Goal: Contribute content: Add original content to the website for others to see

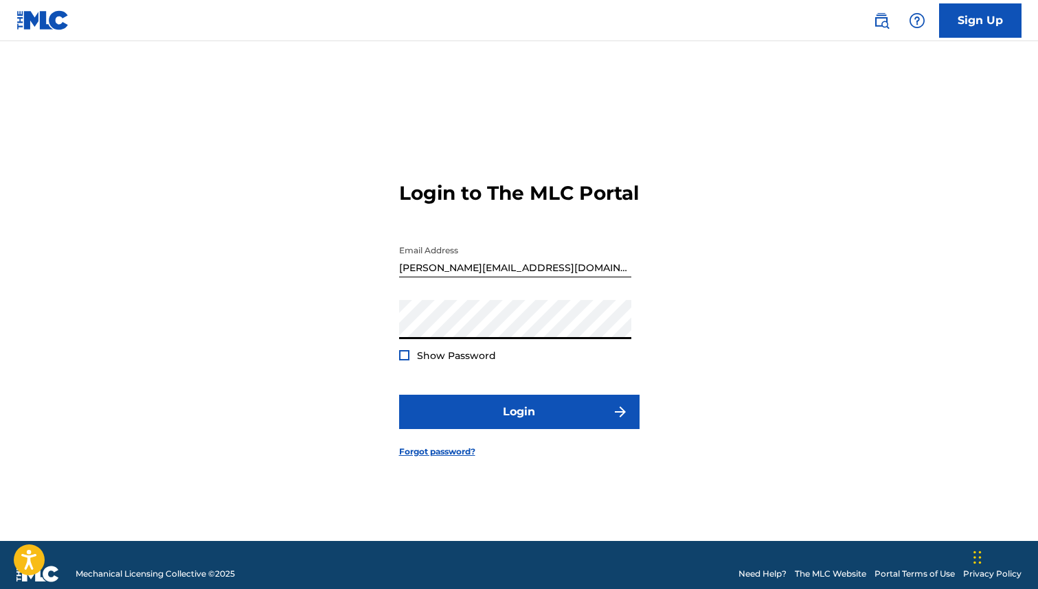
click at [417, 356] on span "Show Password" at bounding box center [456, 356] width 79 height 14
click at [402, 356] on div at bounding box center [404, 355] width 10 height 10
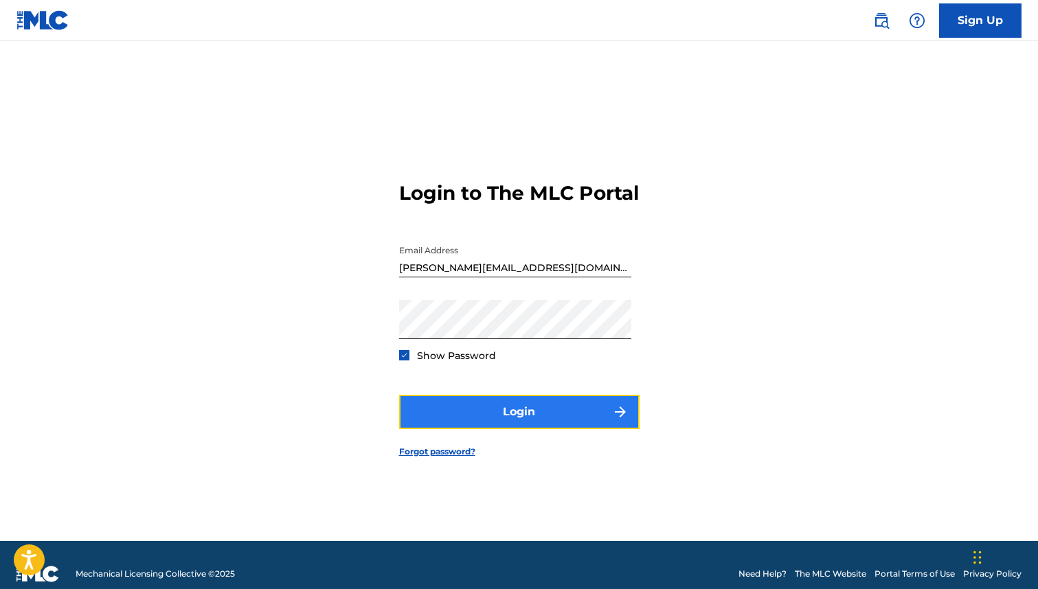
click at [498, 407] on button "Login" at bounding box center [519, 412] width 240 height 34
click at [556, 413] on button "Login" at bounding box center [519, 412] width 240 height 34
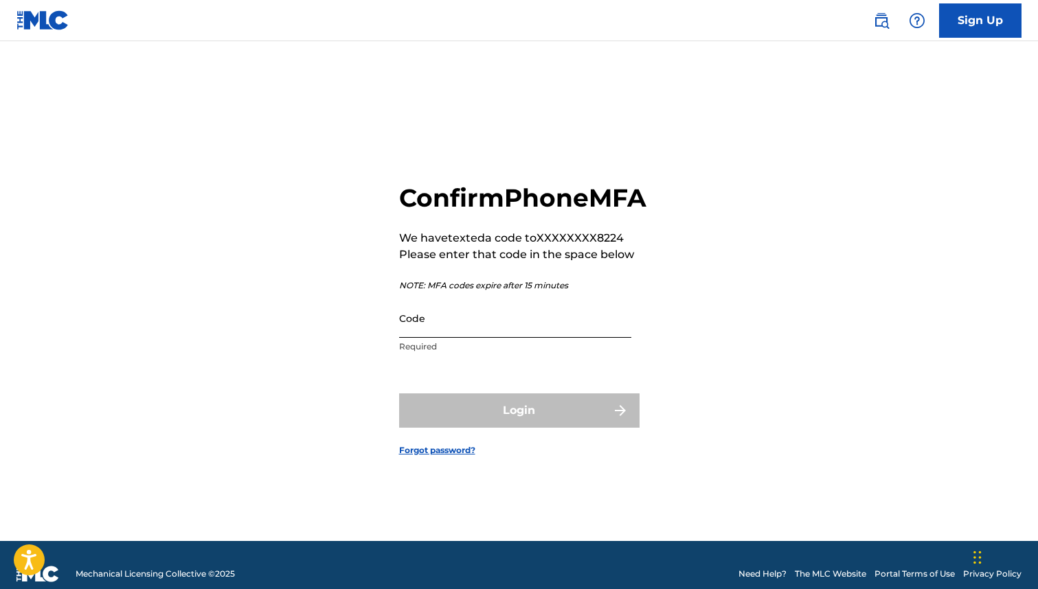
click at [564, 338] on input "Code" at bounding box center [515, 318] width 232 height 39
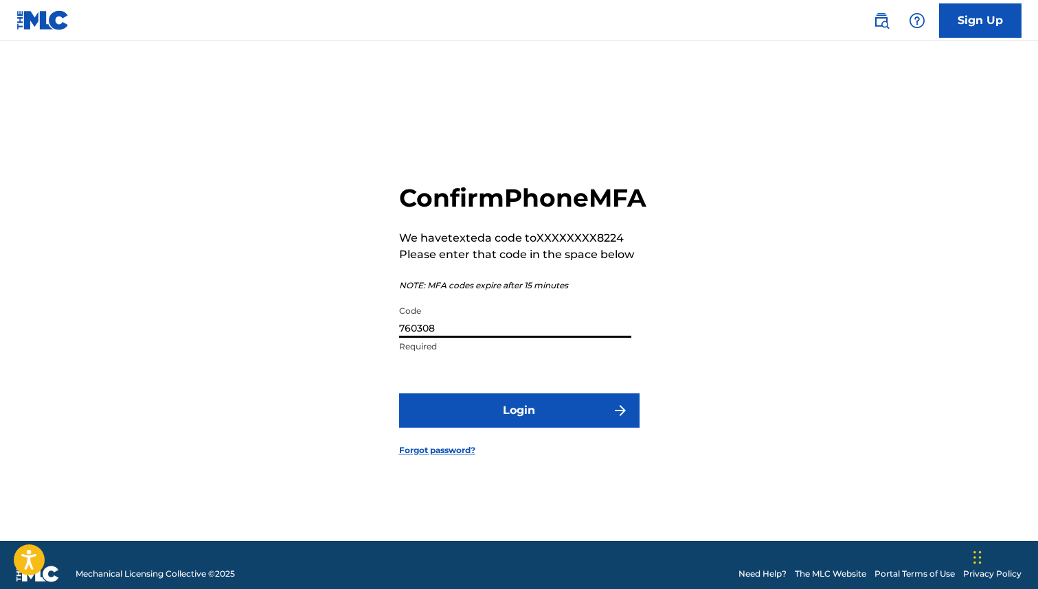
type input "760308"
click at [399, 394] on button "Login" at bounding box center [519, 411] width 240 height 34
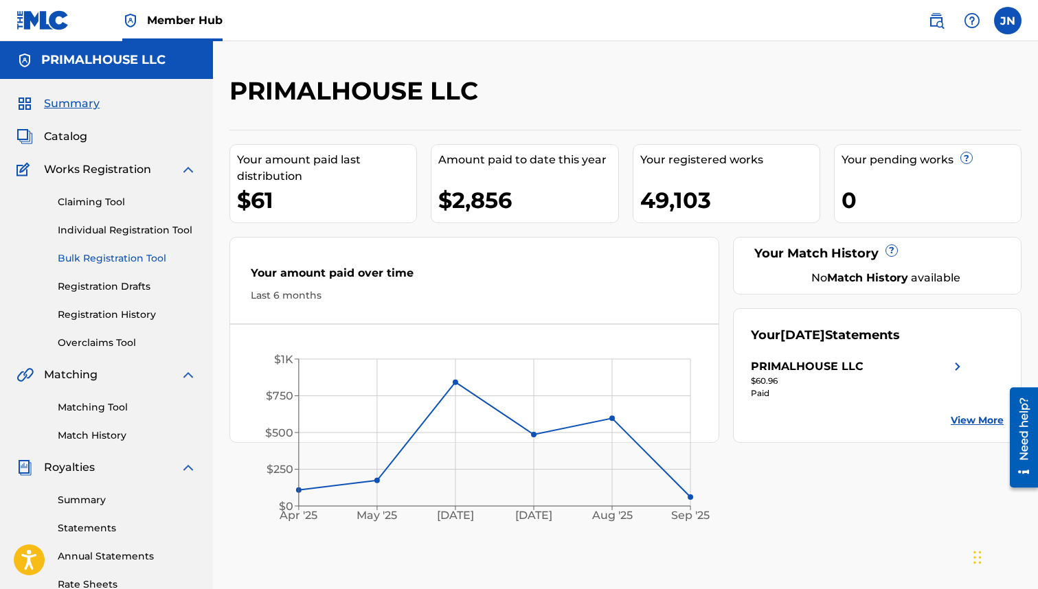
click at [132, 255] on link "Bulk Registration Tool" at bounding box center [127, 258] width 139 height 14
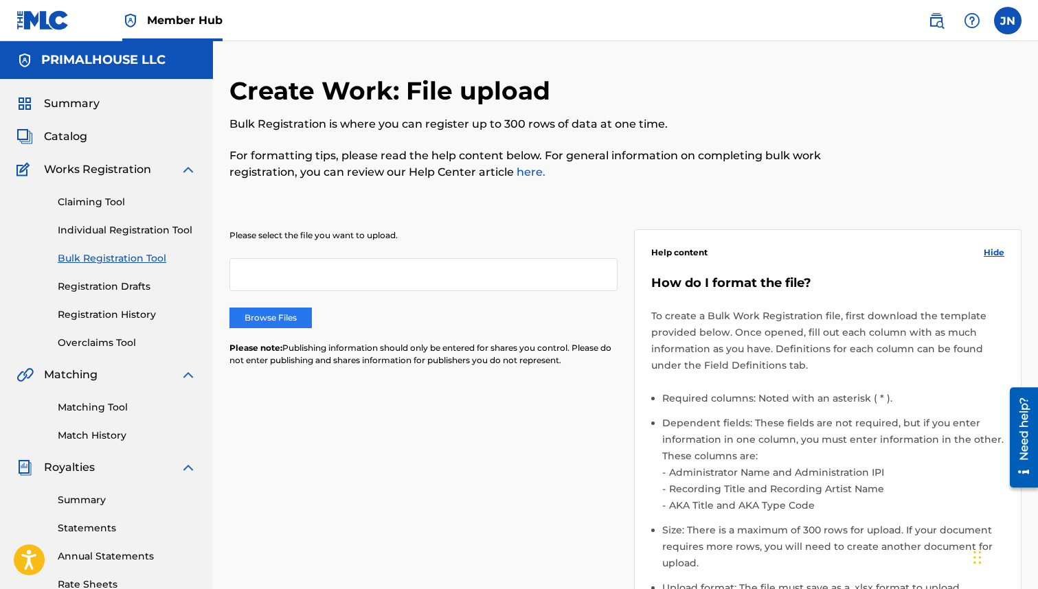
click at [256, 321] on label "Browse Files" at bounding box center [270, 318] width 82 height 21
click at [0, 0] on input "Browse Files" at bounding box center [0, 0] width 0 height 0
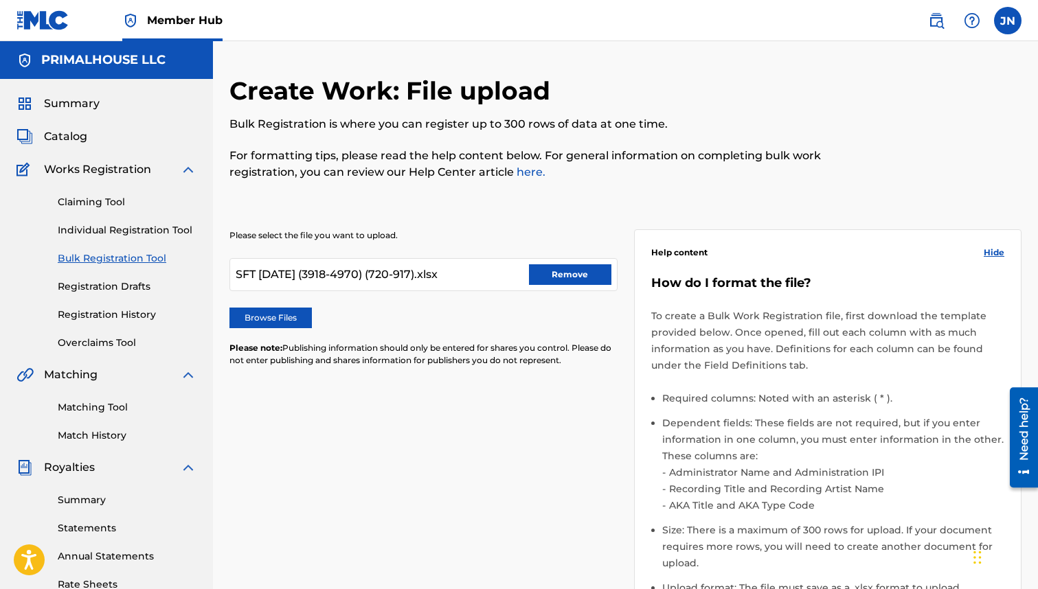
scroll to position [300, 0]
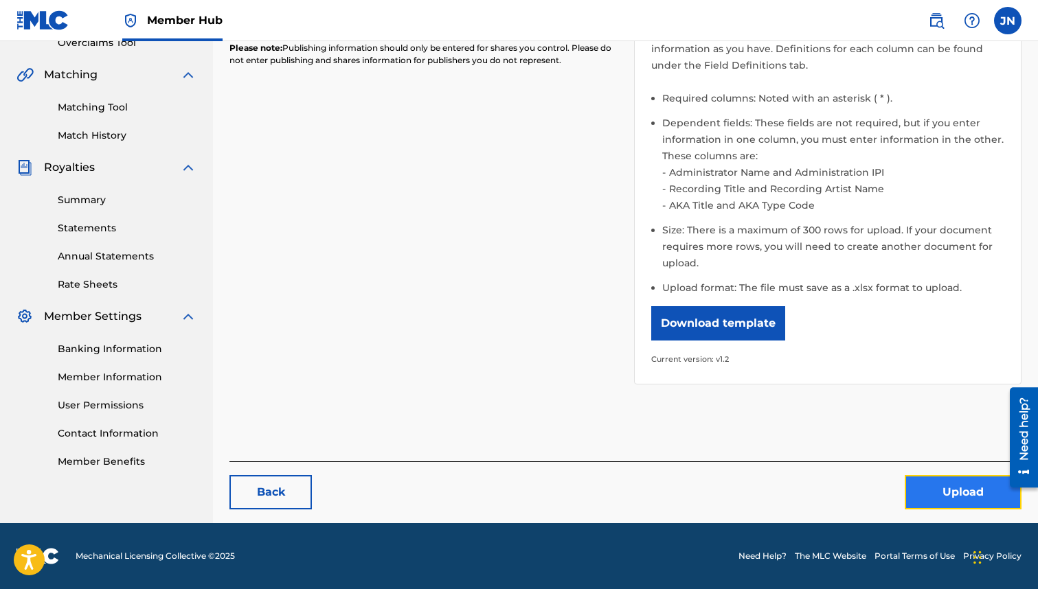
click at [933, 493] on button "Upload" at bounding box center [962, 492] width 117 height 34
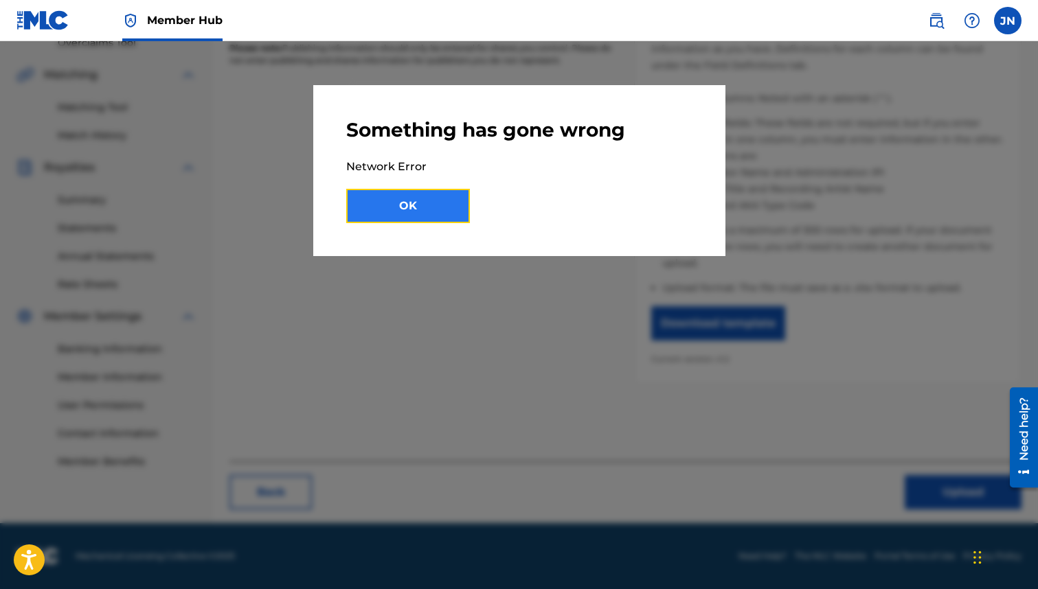
click at [429, 218] on button "OK" at bounding box center [408, 206] width 124 height 34
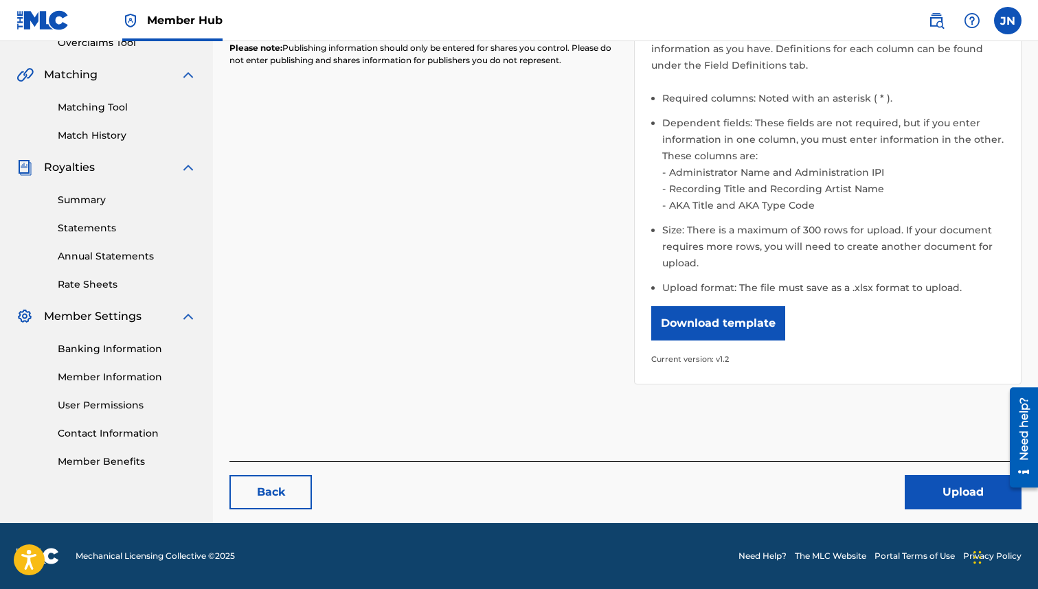
click at [54, 23] on img at bounding box center [42, 20] width 53 height 20
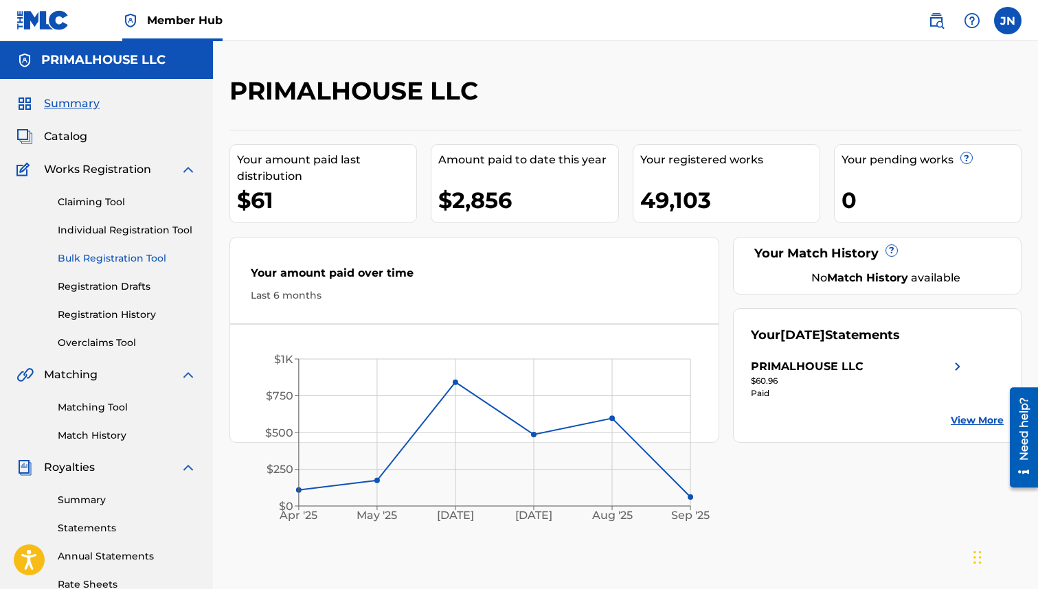
click at [97, 253] on link "Bulk Registration Tool" at bounding box center [127, 258] width 139 height 14
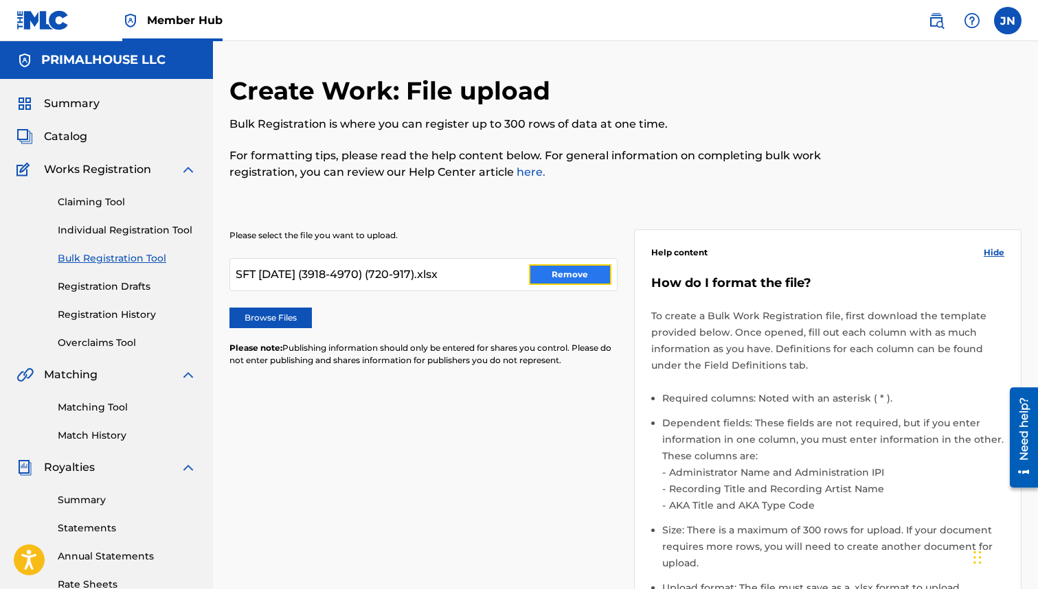
click at [584, 275] on button "Remove" at bounding box center [570, 274] width 82 height 21
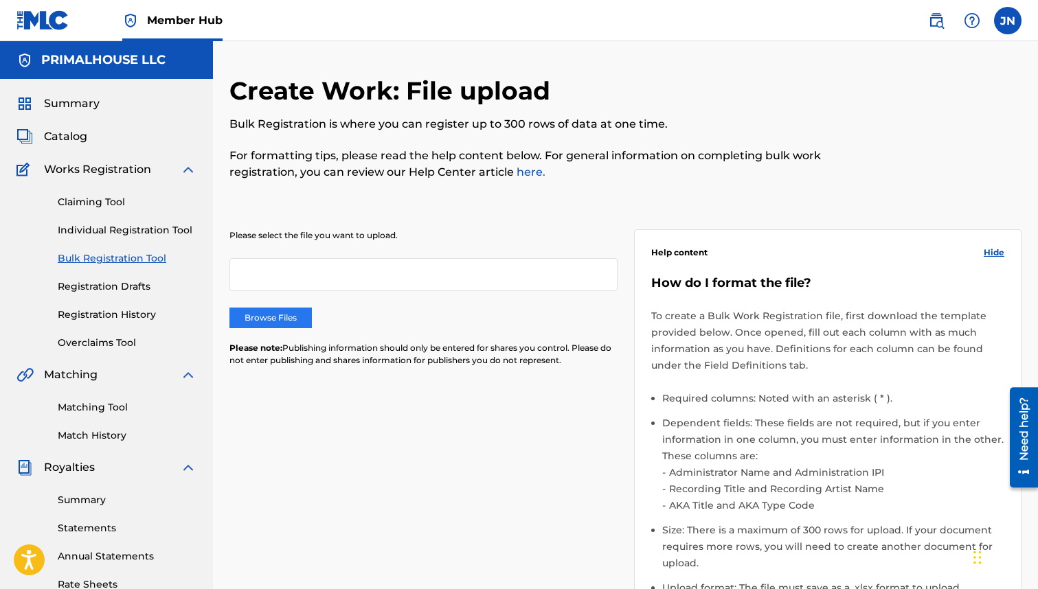
click at [274, 315] on label "Browse Files" at bounding box center [270, 318] width 82 height 21
click at [0, 0] on input "Browse Files" at bounding box center [0, 0] width 0 height 0
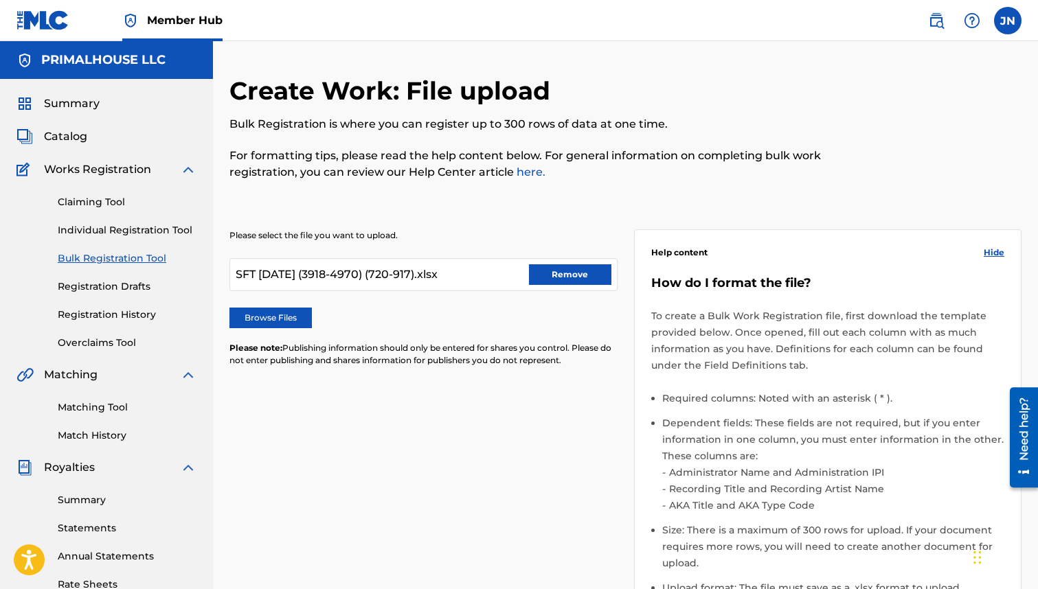
scroll to position [300, 0]
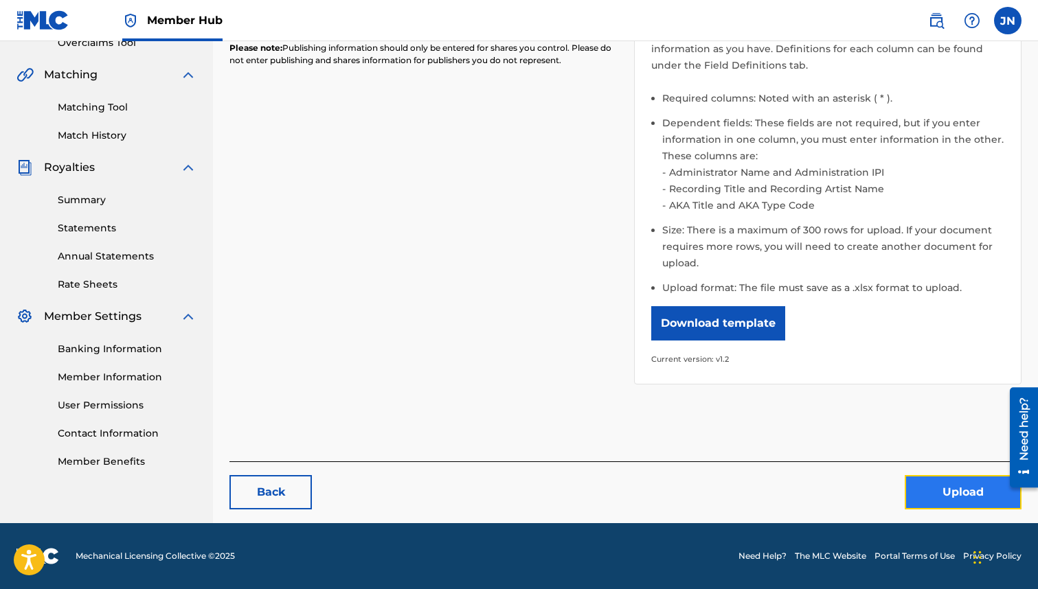
click at [967, 488] on button "Upload" at bounding box center [962, 492] width 117 height 34
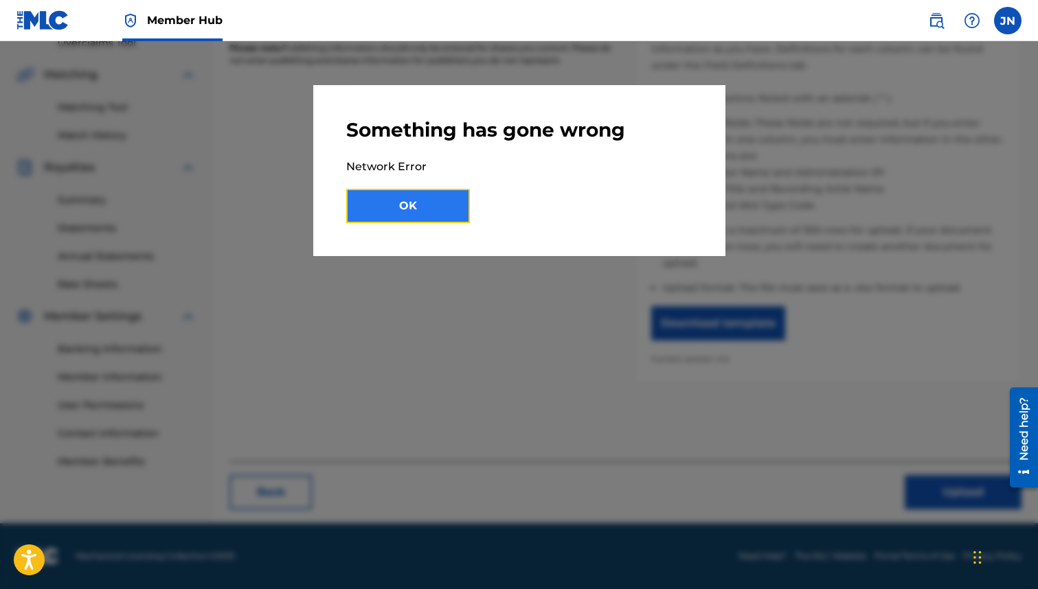
click at [400, 201] on button "OK" at bounding box center [408, 206] width 124 height 34
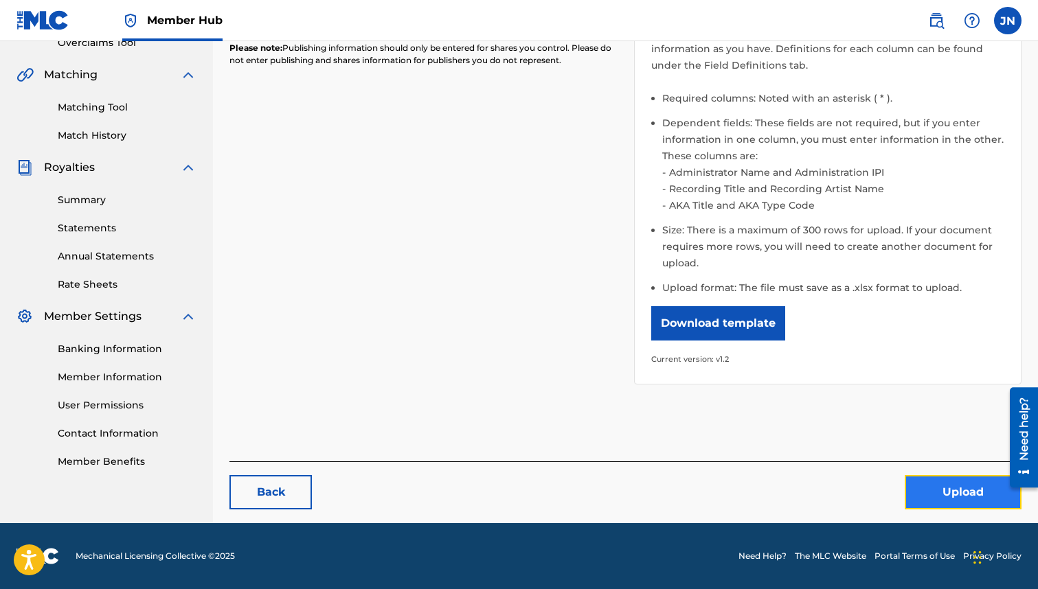
click at [946, 498] on button "Upload" at bounding box center [962, 492] width 117 height 34
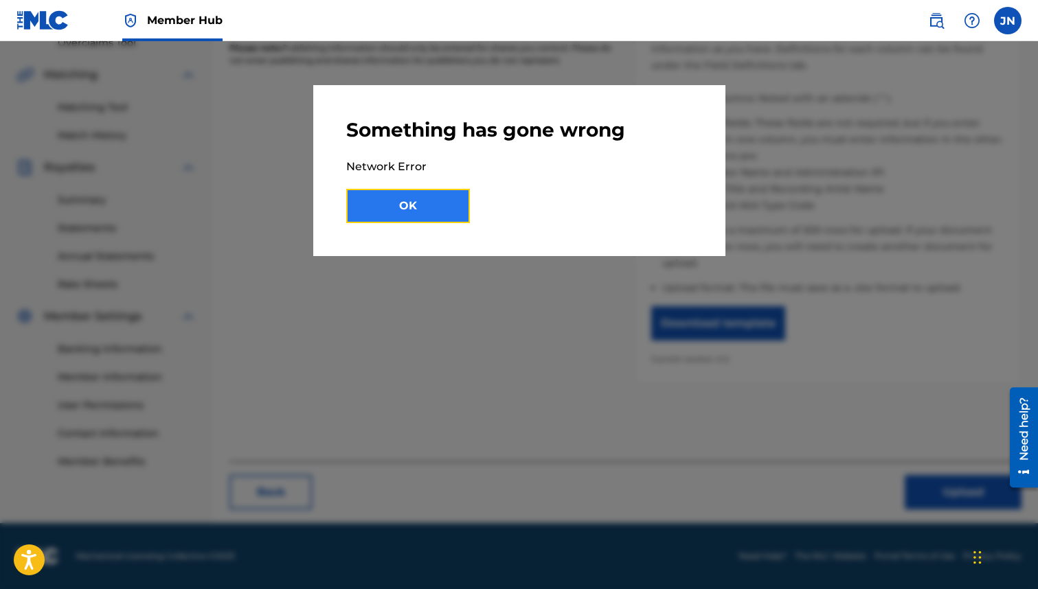
click at [429, 200] on button "OK" at bounding box center [408, 206] width 124 height 34
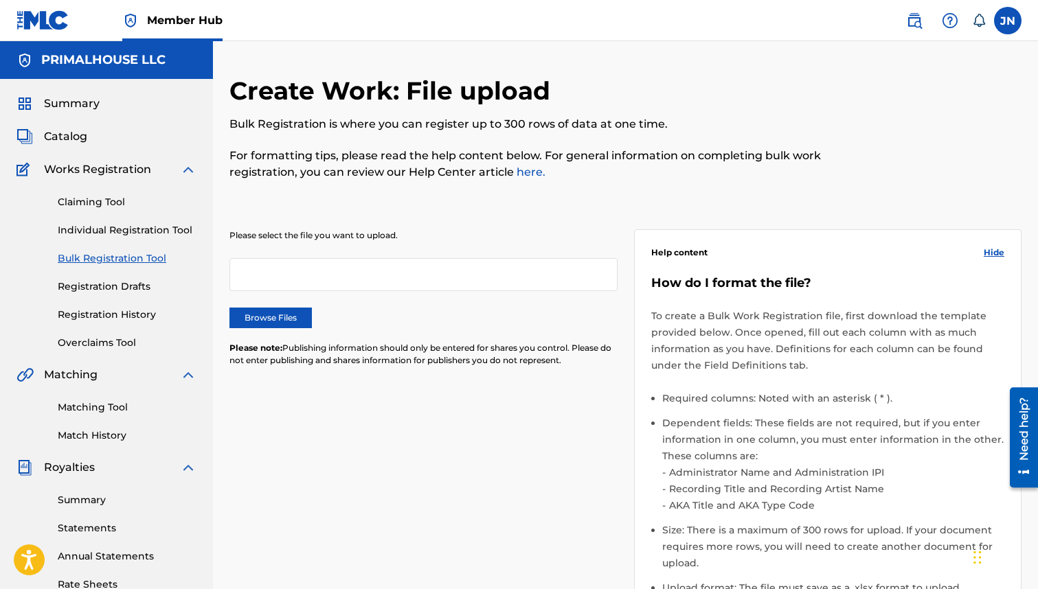
click at [56, 22] on img at bounding box center [42, 20] width 53 height 20
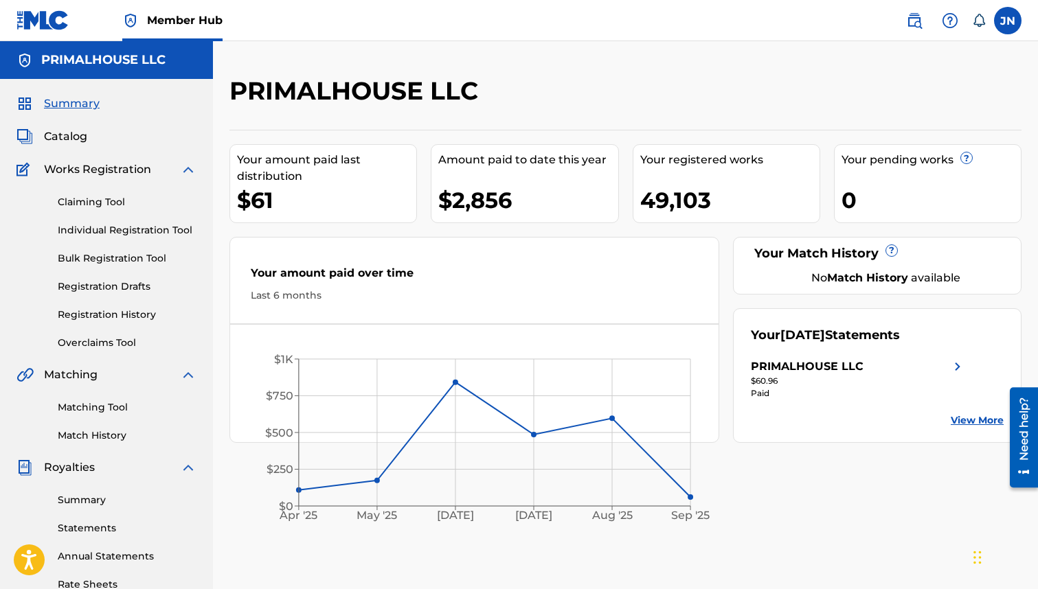
click at [58, 19] on img at bounding box center [42, 20] width 53 height 20
click at [98, 262] on link "Bulk Registration Tool" at bounding box center [127, 258] width 139 height 14
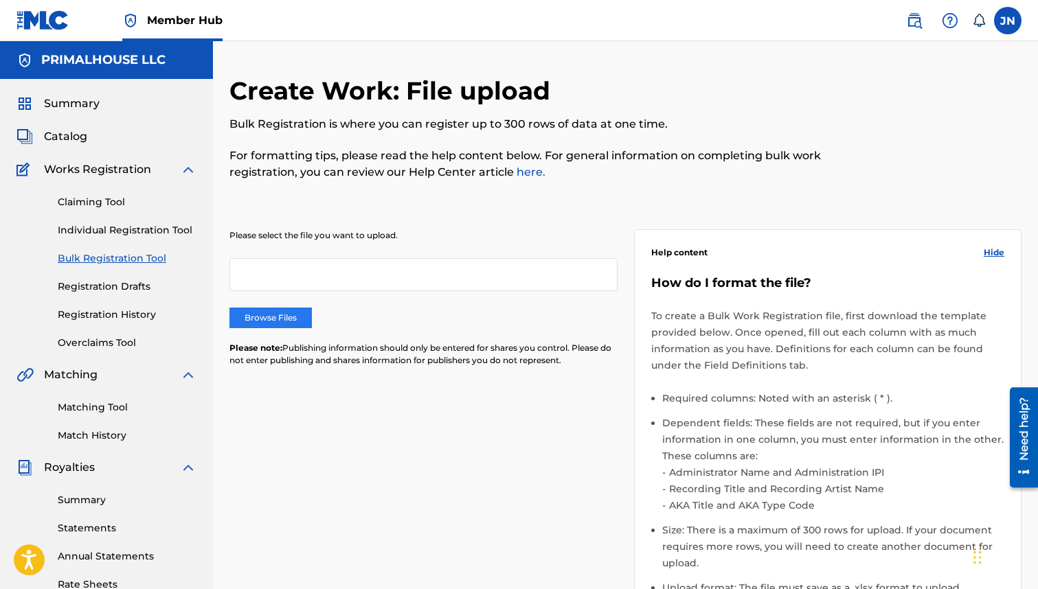
click at [262, 310] on label "Browse Files" at bounding box center [270, 318] width 82 height 21
click at [0, 0] on input "Browse Files" at bounding box center [0, 0] width 0 height 0
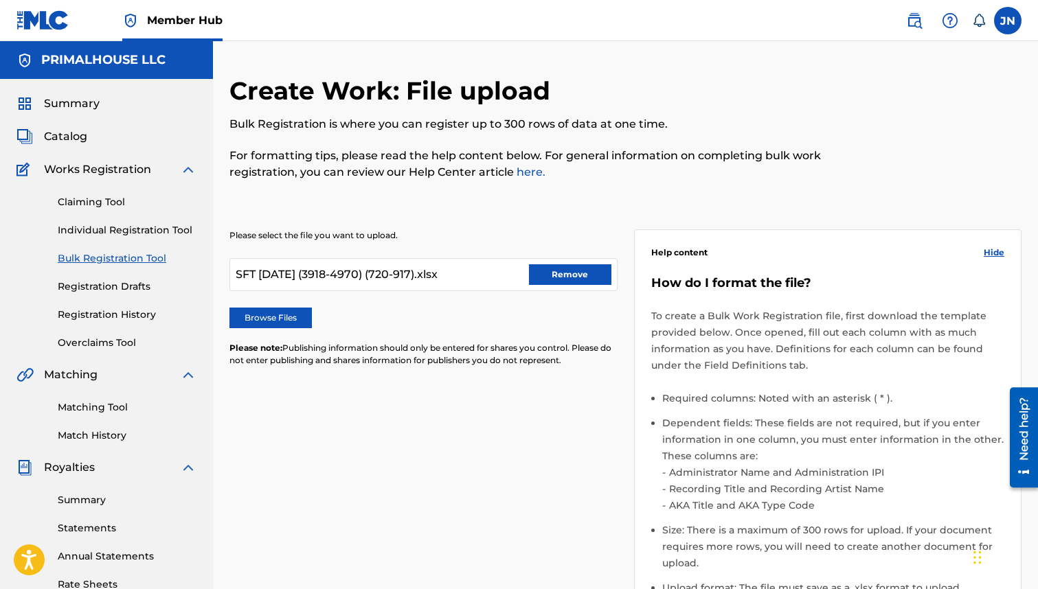
scroll to position [300, 0]
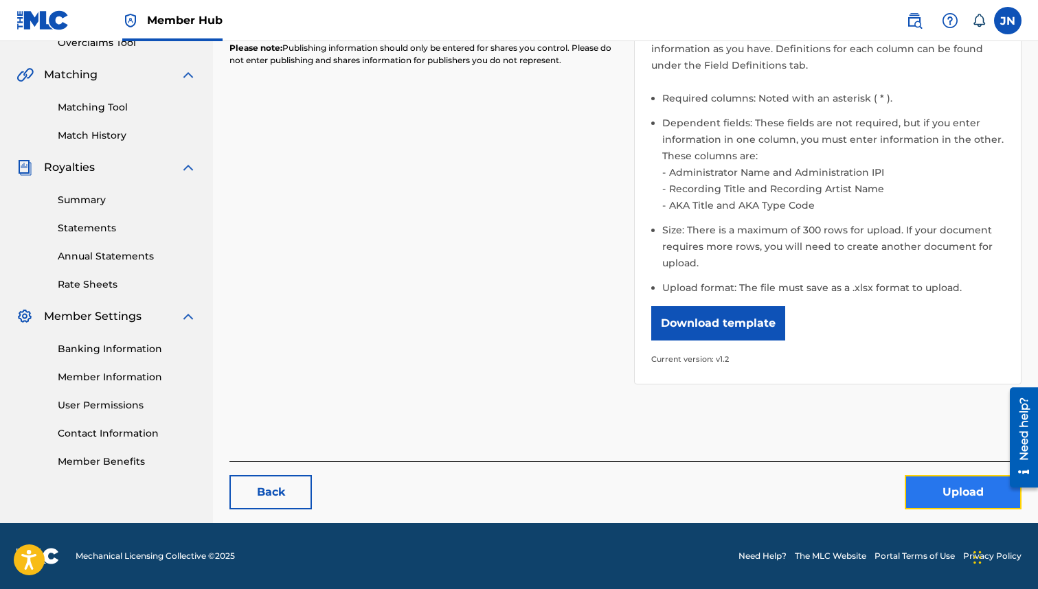
click at [931, 487] on button "Upload" at bounding box center [962, 492] width 117 height 34
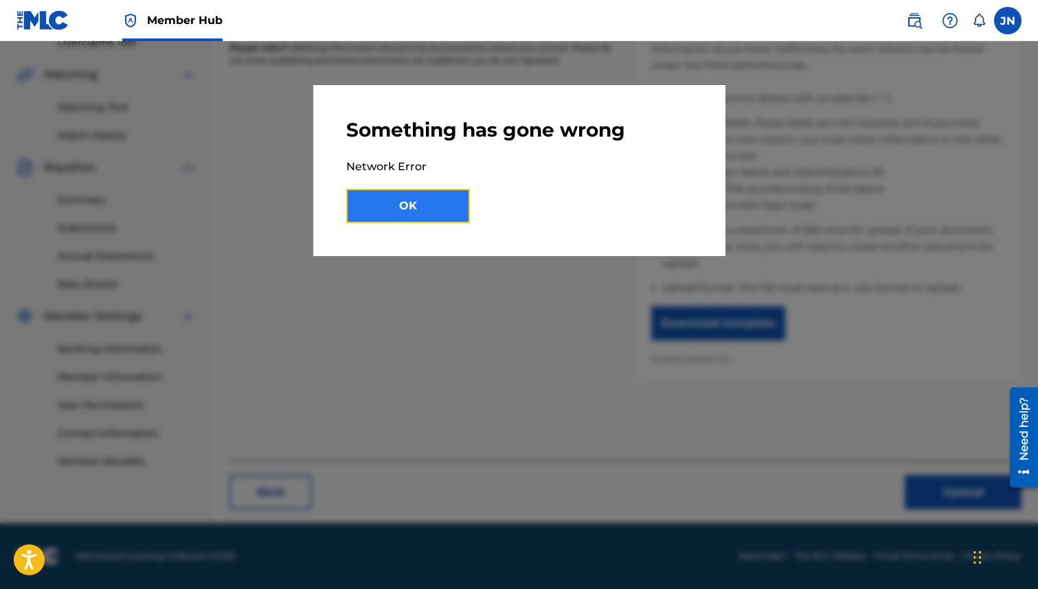
click at [459, 207] on button "OK" at bounding box center [408, 206] width 124 height 34
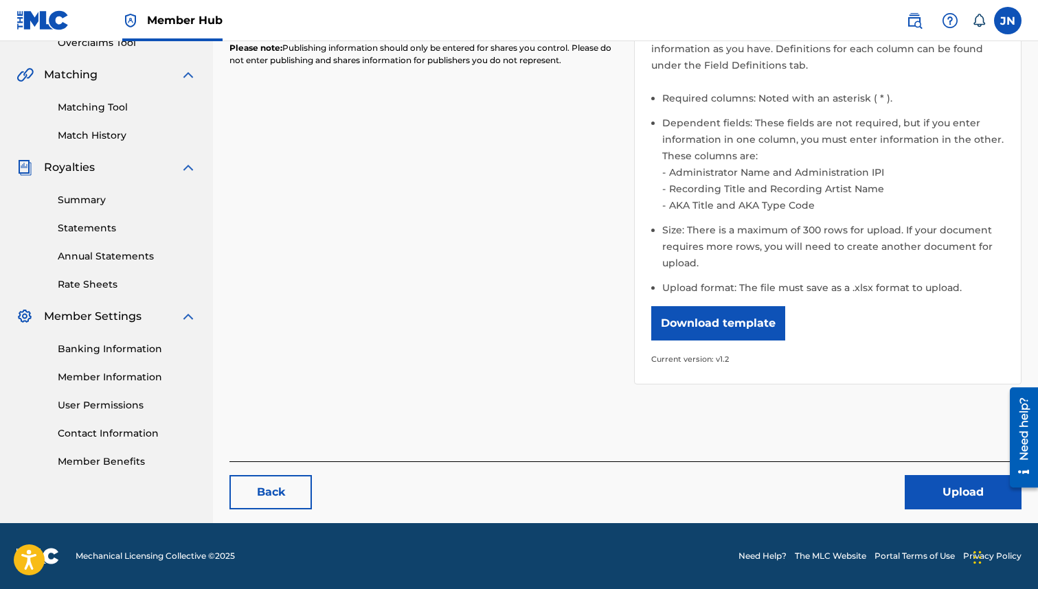
scroll to position [25, 0]
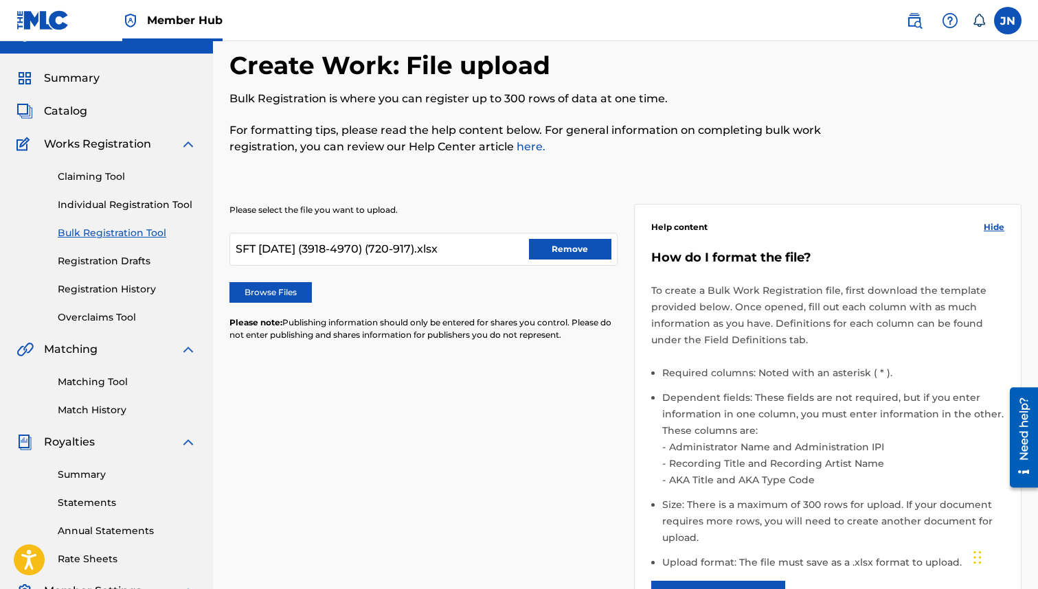
click at [280, 281] on div "Please select the file you want to upload. SFT 12-02-2022 (3918-4970) (720-917)…" at bounding box center [423, 281] width 388 height 154
click at [278, 288] on label "Browse Files" at bounding box center [270, 292] width 82 height 21
click at [0, 0] on input "Browse Files" at bounding box center [0, 0] width 0 height 0
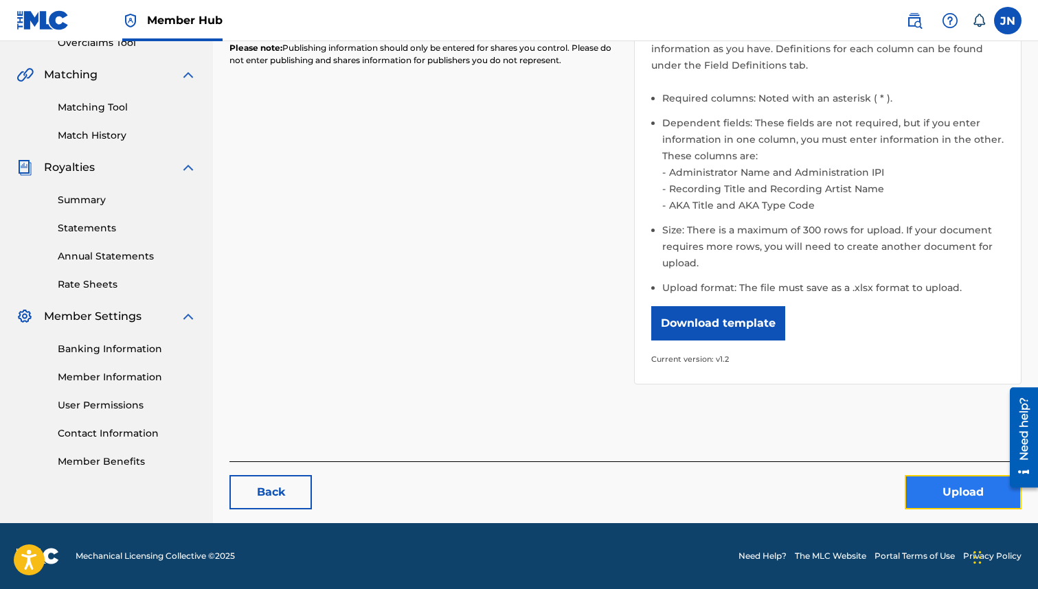
click at [919, 503] on button "Upload" at bounding box center [962, 492] width 117 height 34
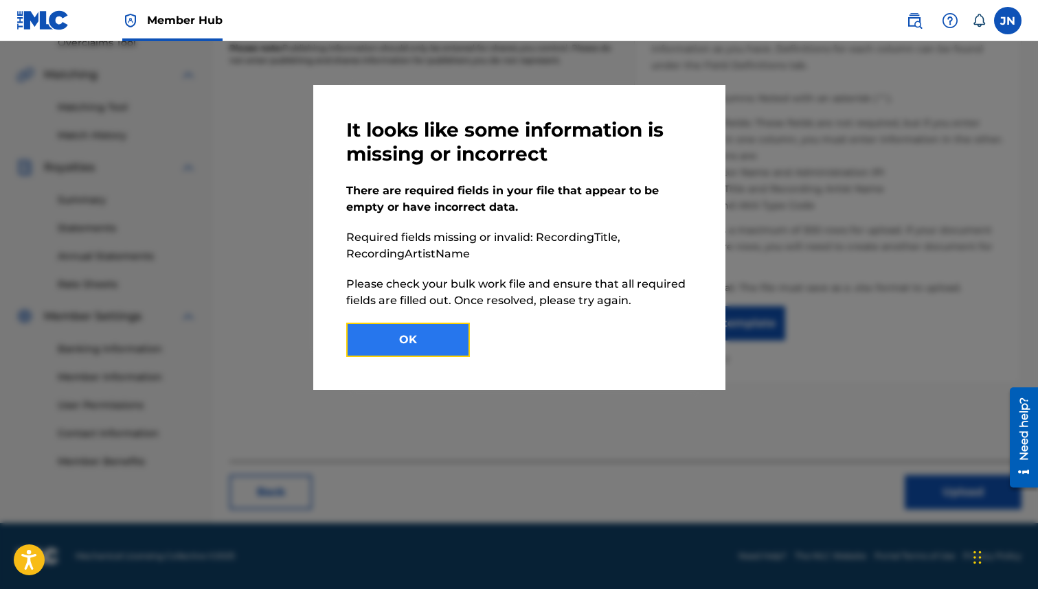
click at [412, 343] on button "OK" at bounding box center [408, 340] width 124 height 34
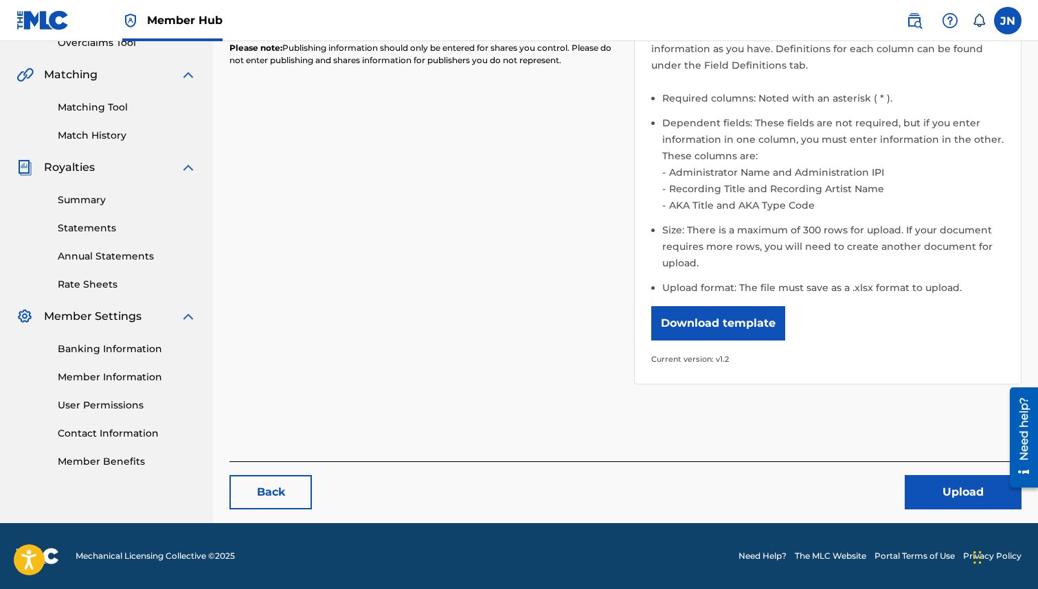
scroll to position [0, 0]
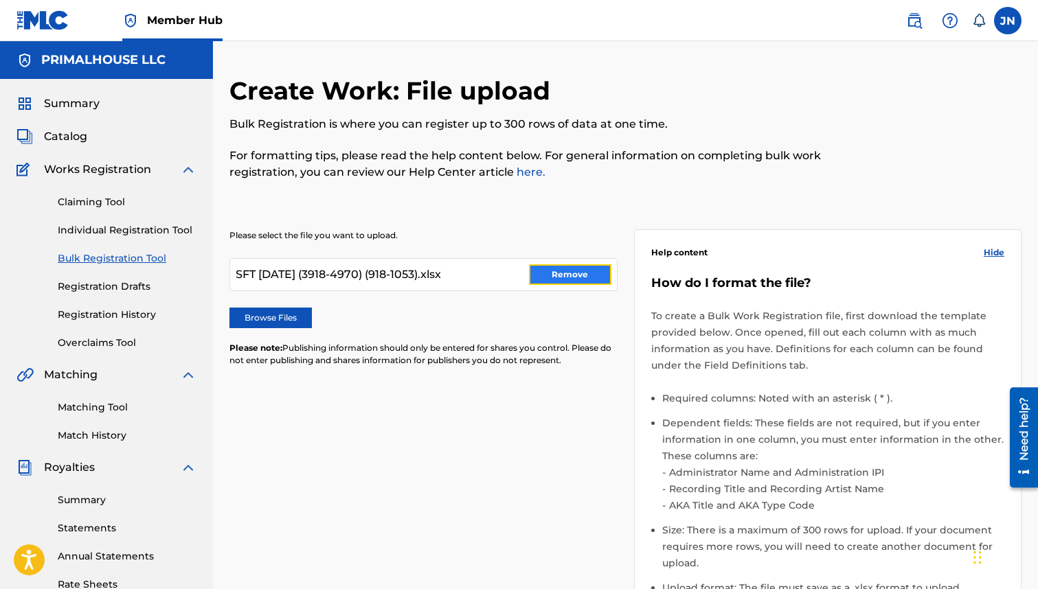
click at [598, 269] on button "Remove" at bounding box center [570, 274] width 82 height 21
click at [54, 23] on img at bounding box center [42, 20] width 53 height 20
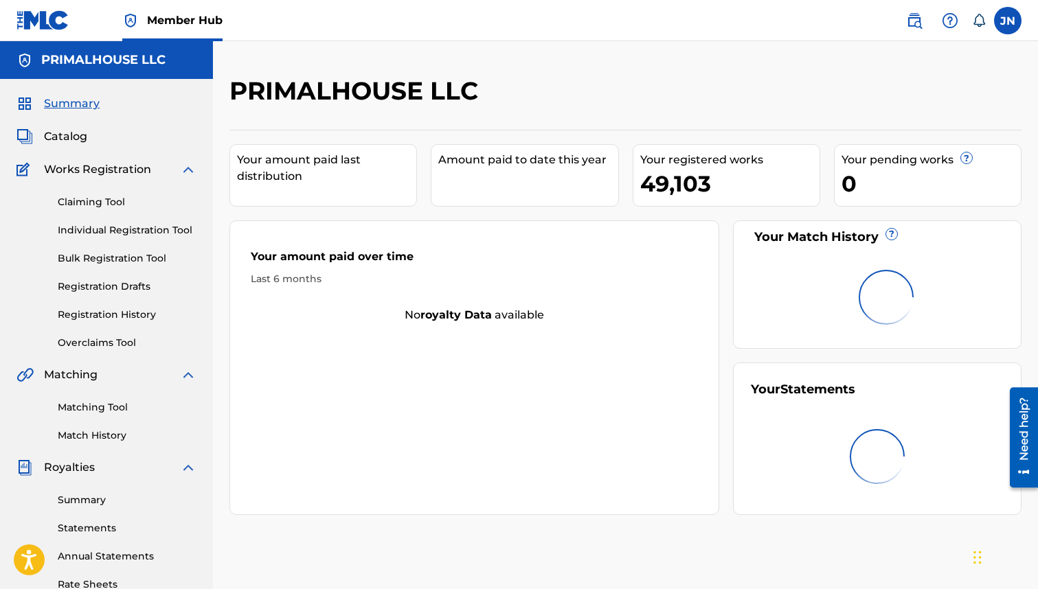
click at [82, 253] on link "Bulk Registration Tool" at bounding box center [127, 258] width 139 height 14
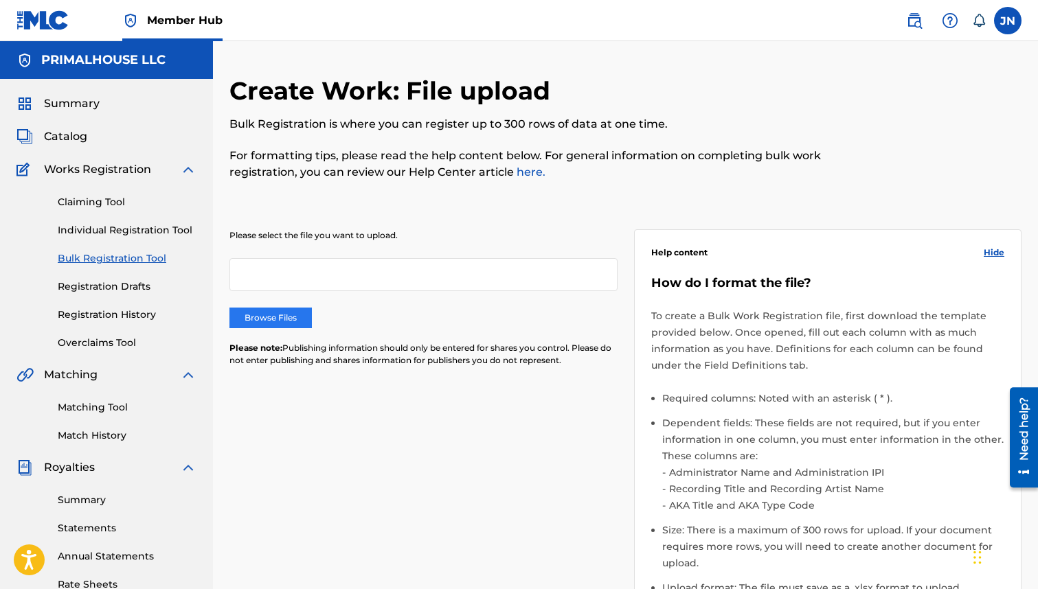
click at [277, 318] on label "Browse Files" at bounding box center [270, 318] width 82 height 21
click at [0, 0] on input "Browse Files" at bounding box center [0, 0] width 0 height 0
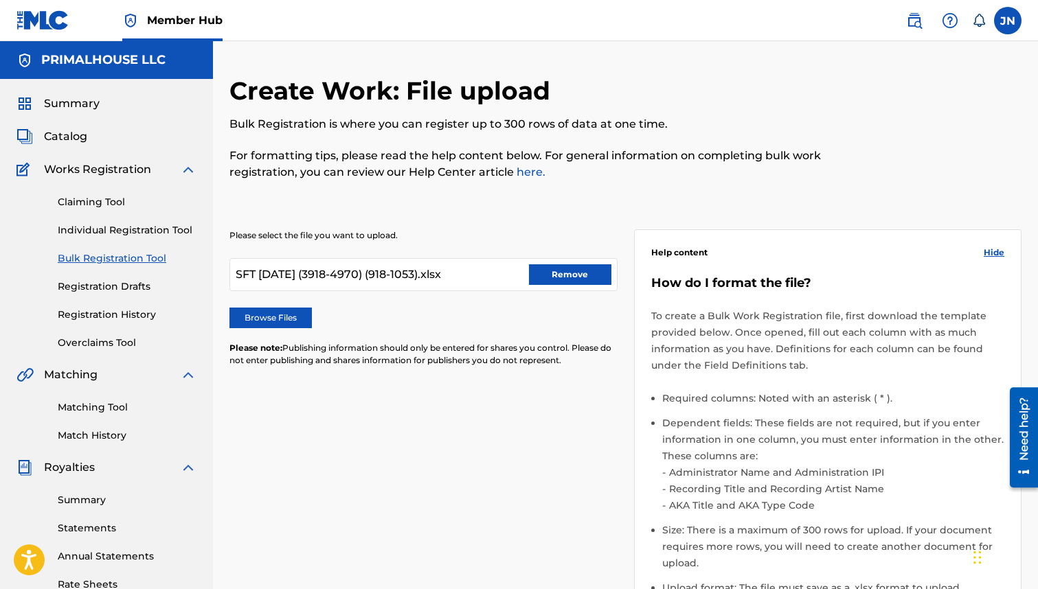
scroll to position [300, 0]
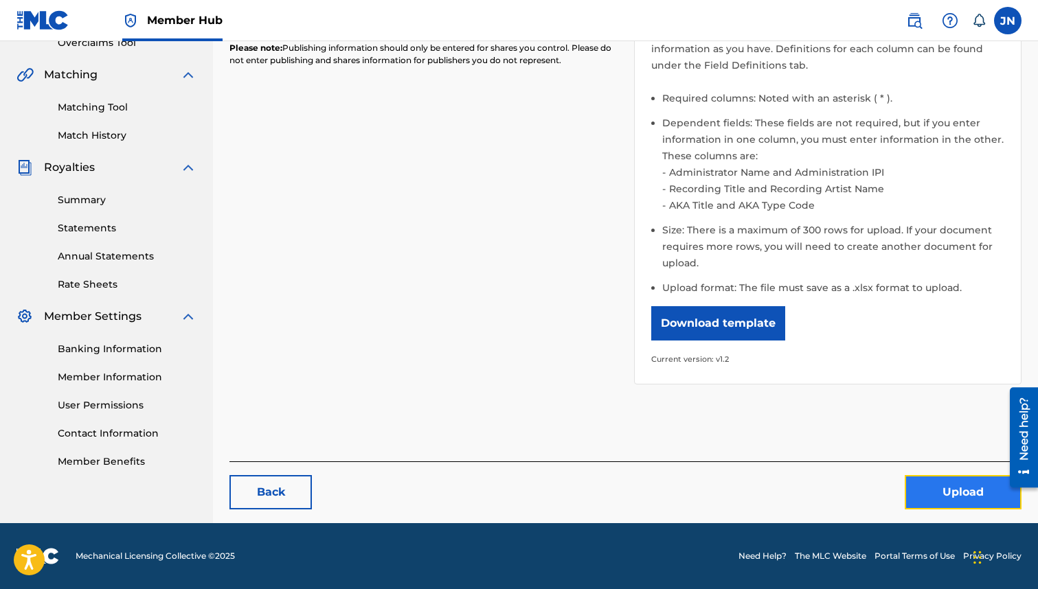
click at [956, 493] on button "Upload" at bounding box center [962, 492] width 117 height 34
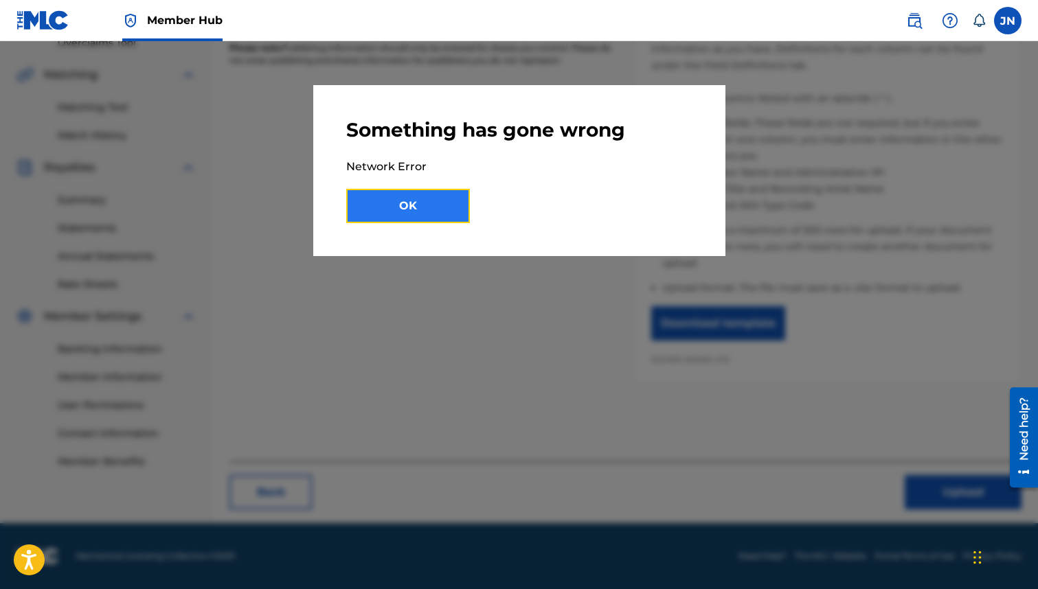
click at [379, 198] on button "OK" at bounding box center [408, 206] width 124 height 34
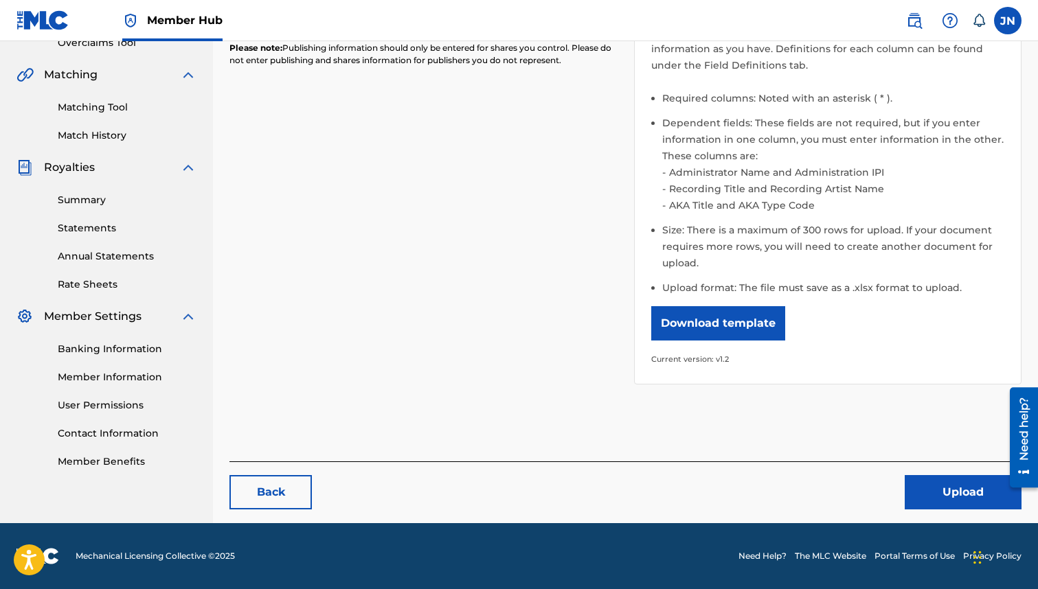
click at [50, 14] on img at bounding box center [42, 20] width 53 height 20
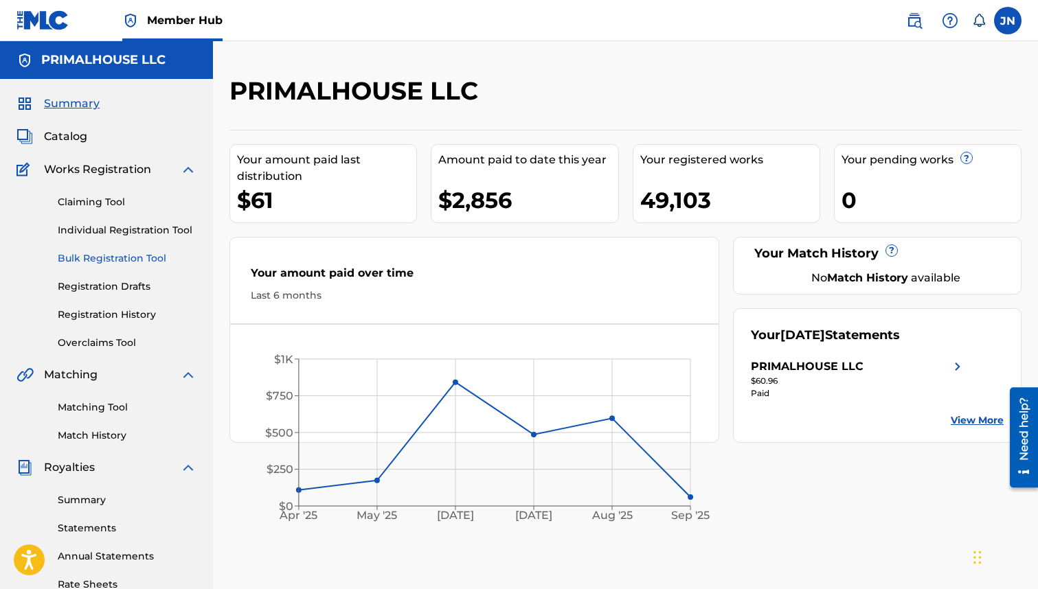
click at [120, 258] on link "Bulk Registration Tool" at bounding box center [127, 258] width 139 height 14
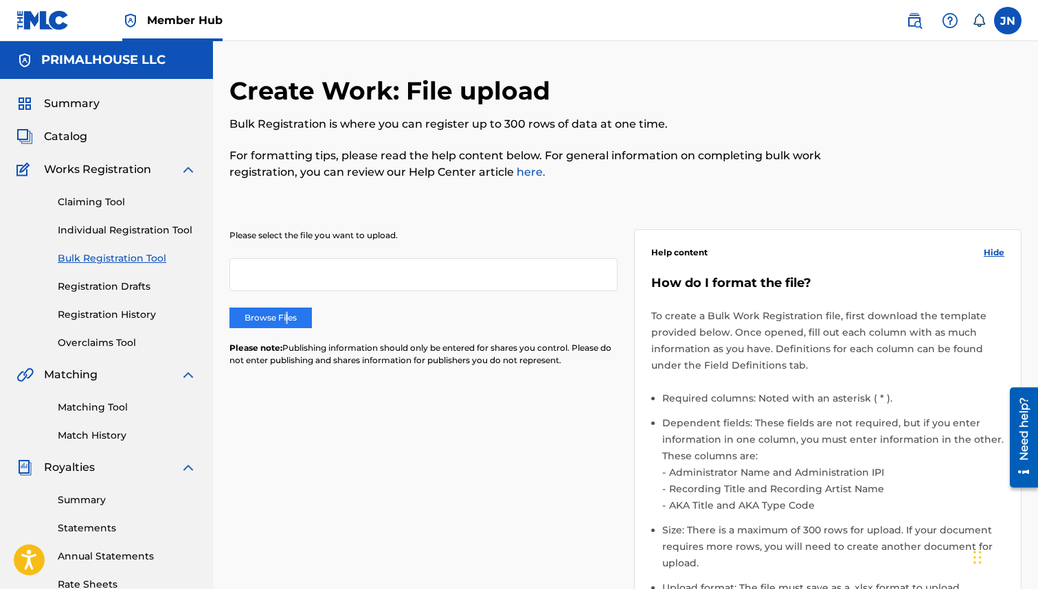
click at [288, 315] on label "Browse Files" at bounding box center [270, 318] width 82 height 21
click at [277, 319] on label "Browse Files" at bounding box center [270, 318] width 82 height 21
click at [0, 0] on input "Browse Files" at bounding box center [0, 0] width 0 height 0
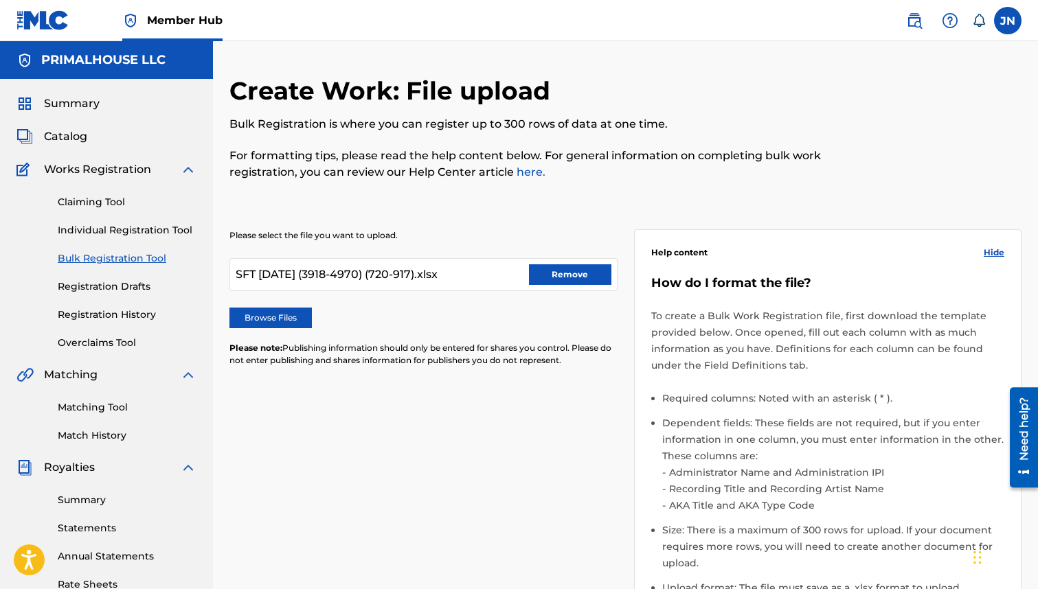
scroll to position [300, 0]
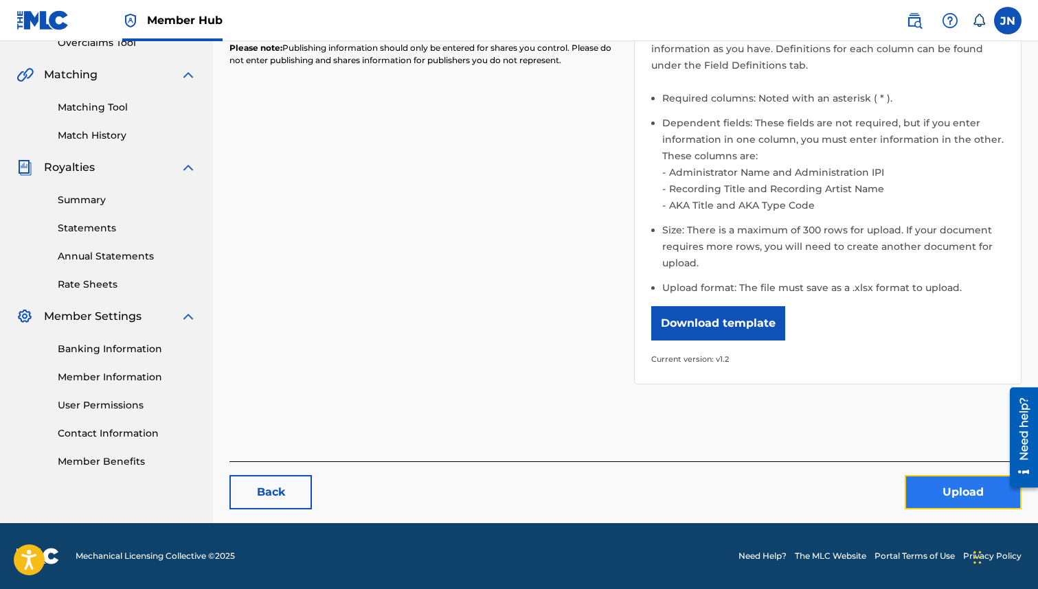
click at [939, 497] on button "Upload" at bounding box center [962, 492] width 117 height 34
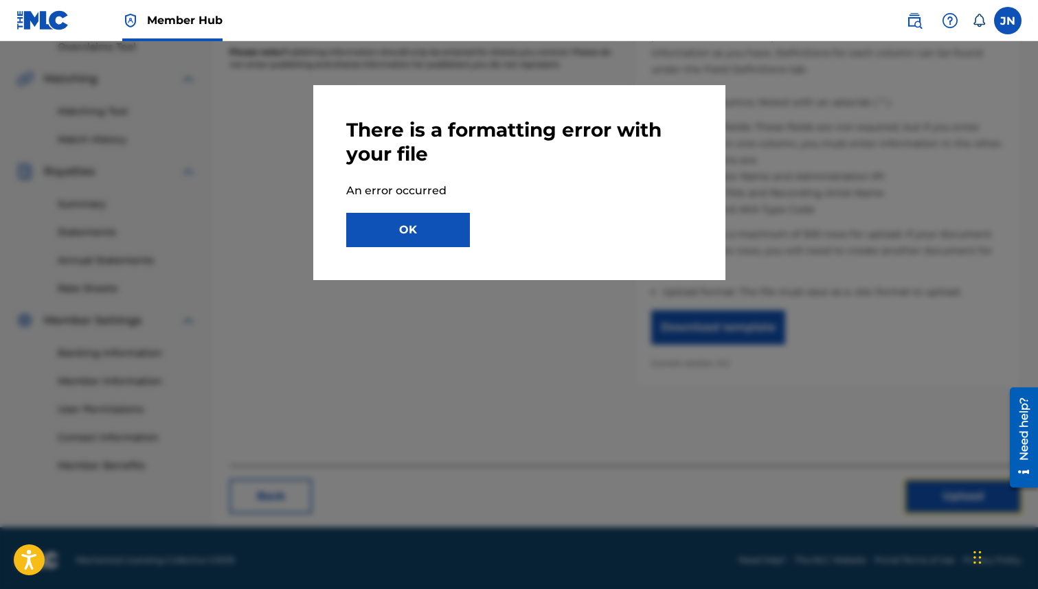
scroll to position [231, 0]
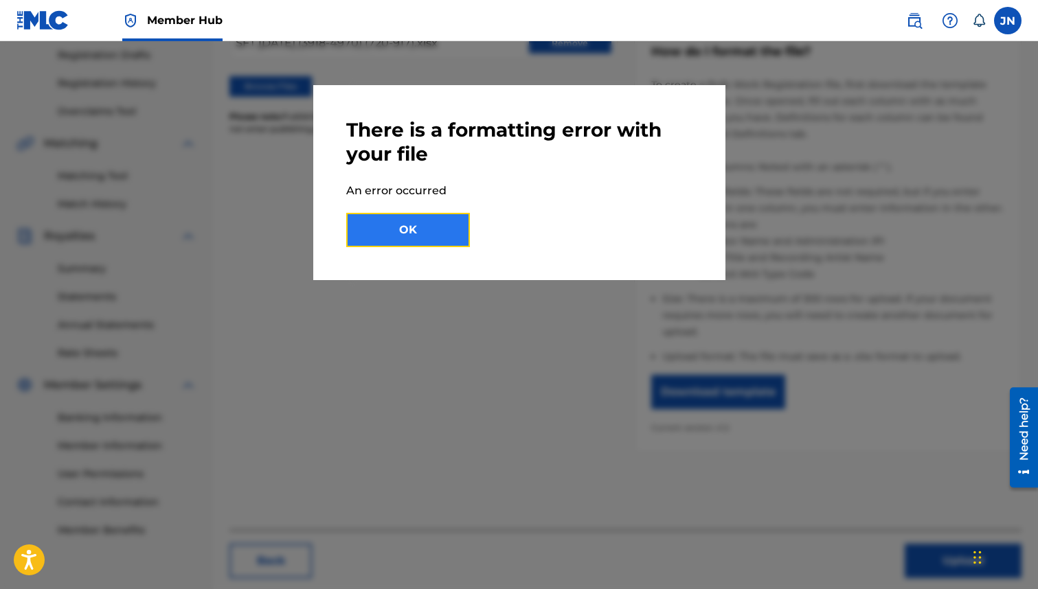
click at [419, 230] on button "OK" at bounding box center [408, 230] width 124 height 34
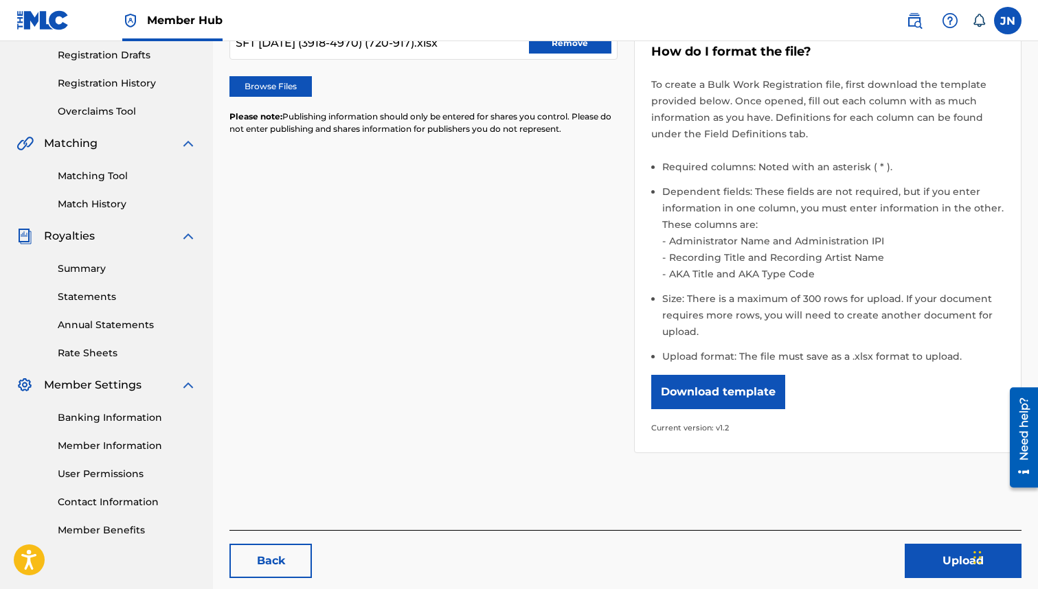
click at [49, 21] on img at bounding box center [42, 20] width 53 height 20
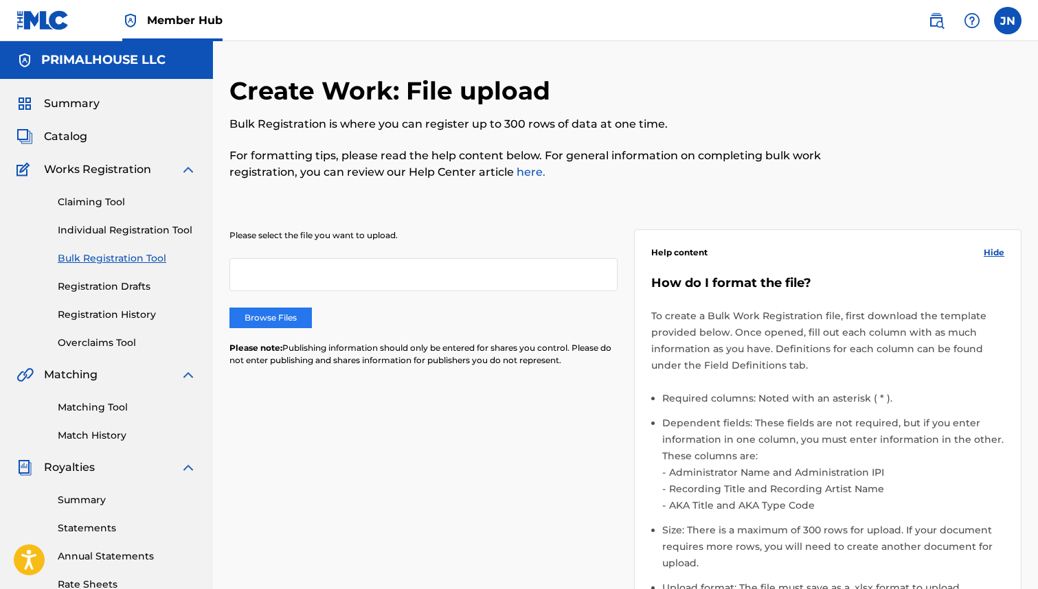
click at [291, 314] on label "Browse Files" at bounding box center [270, 318] width 82 height 21
click at [0, 0] on input "Browse Files" at bounding box center [0, 0] width 0 height 0
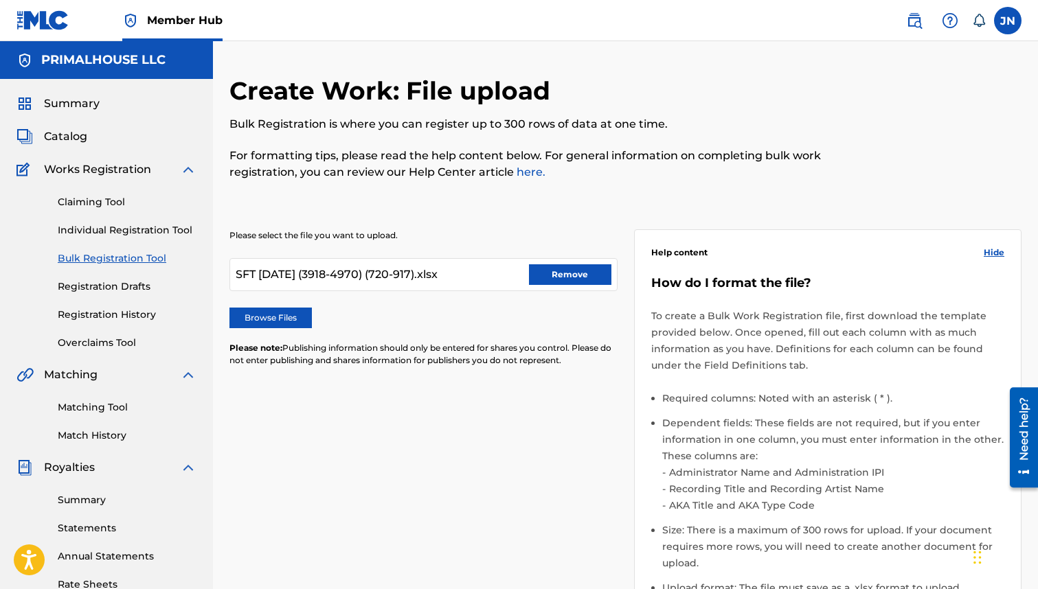
scroll to position [300, 0]
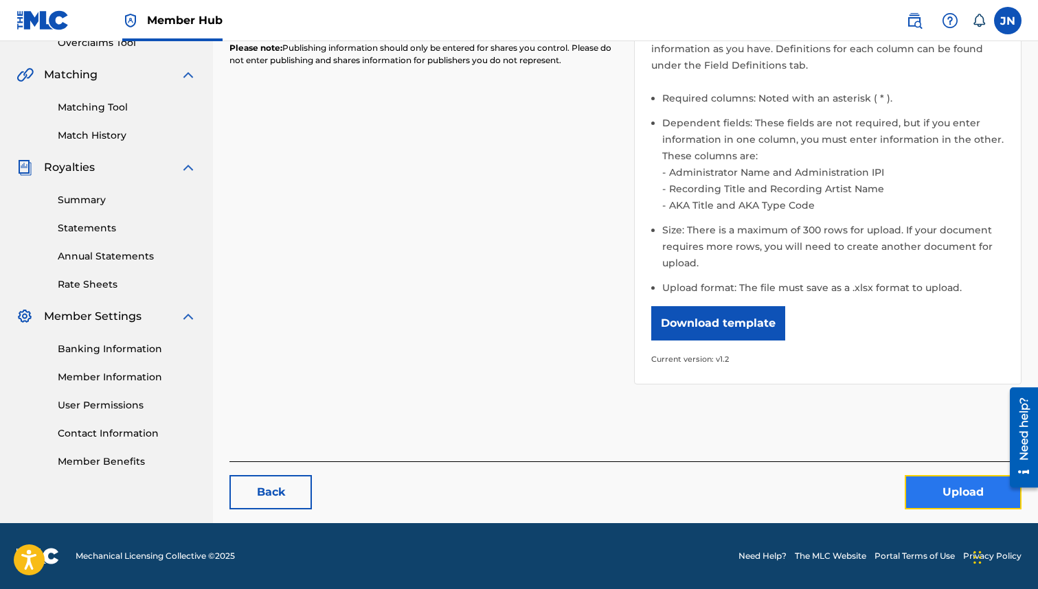
click at [933, 488] on button "Upload" at bounding box center [962, 492] width 117 height 34
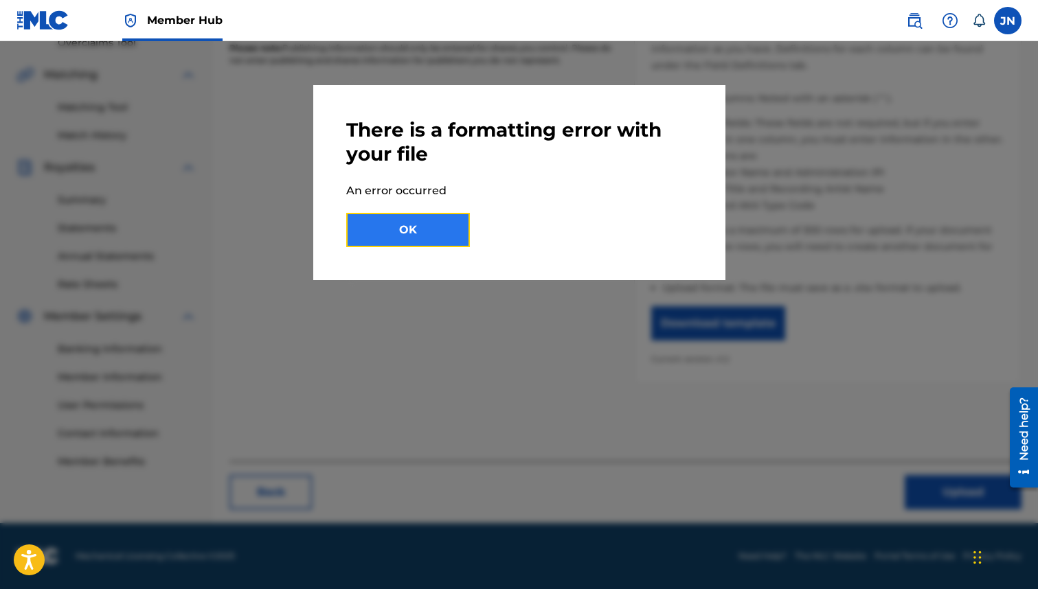
click at [394, 231] on button "OK" at bounding box center [408, 230] width 124 height 34
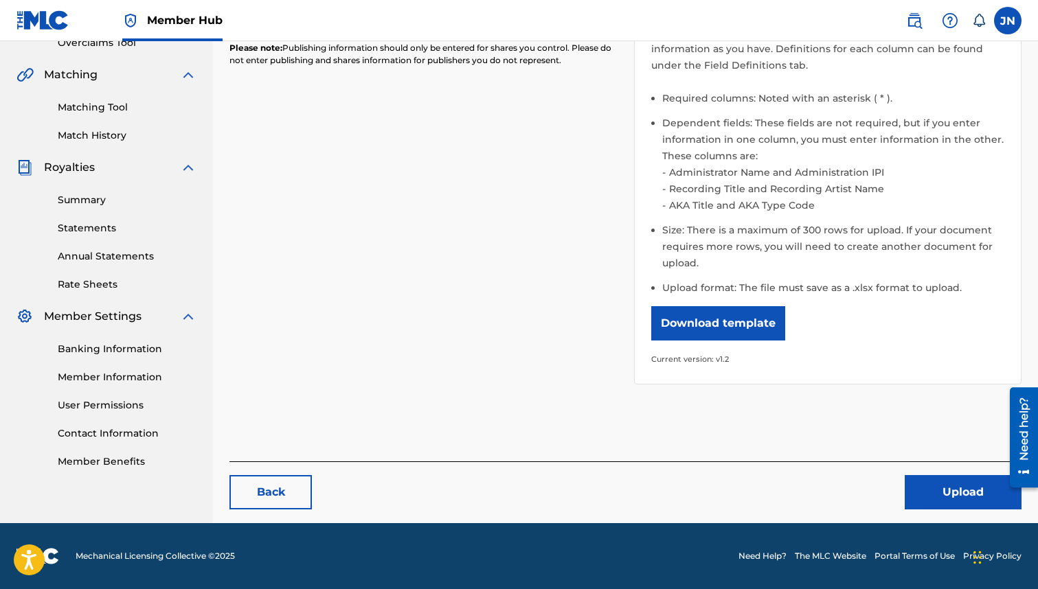
click at [387, 337] on div "Please select the file you want to upload. SFT 12-02-2022 (3918-4970) (720-917)…" at bounding box center [625, 148] width 792 height 505
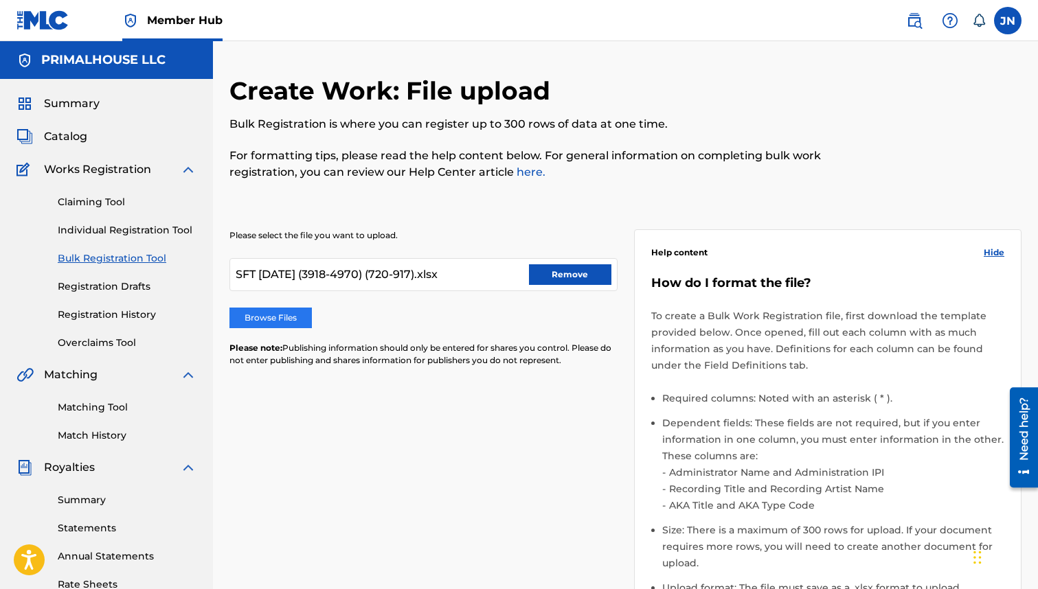
click at [304, 316] on label "Browse Files" at bounding box center [270, 318] width 82 height 21
click at [0, 0] on input "Browse Files" at bounding box center [0, 0] width 0 height 0
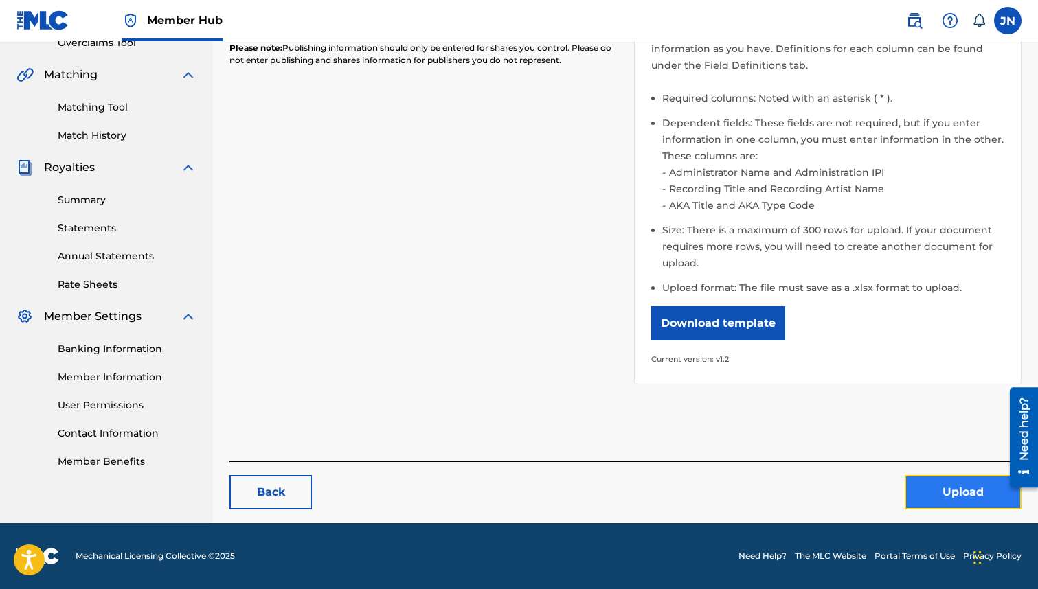
click at [934, 492] on button "Upload" at bounding box center [962, 492] width 117 height 34
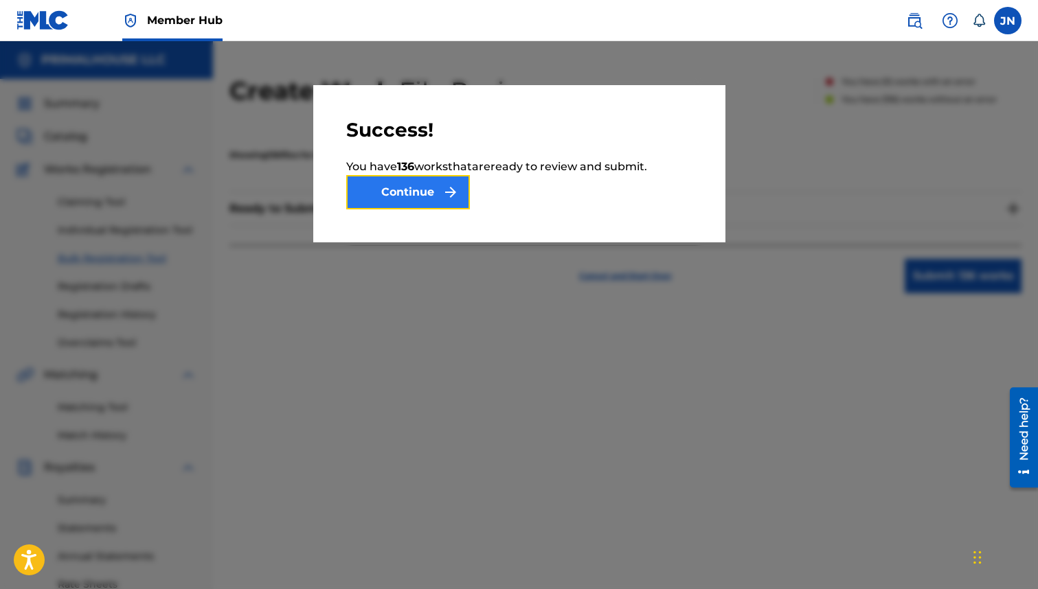
click at [429, 181] on button "Continue" at bounding box center [408, 192] width 124 height 34
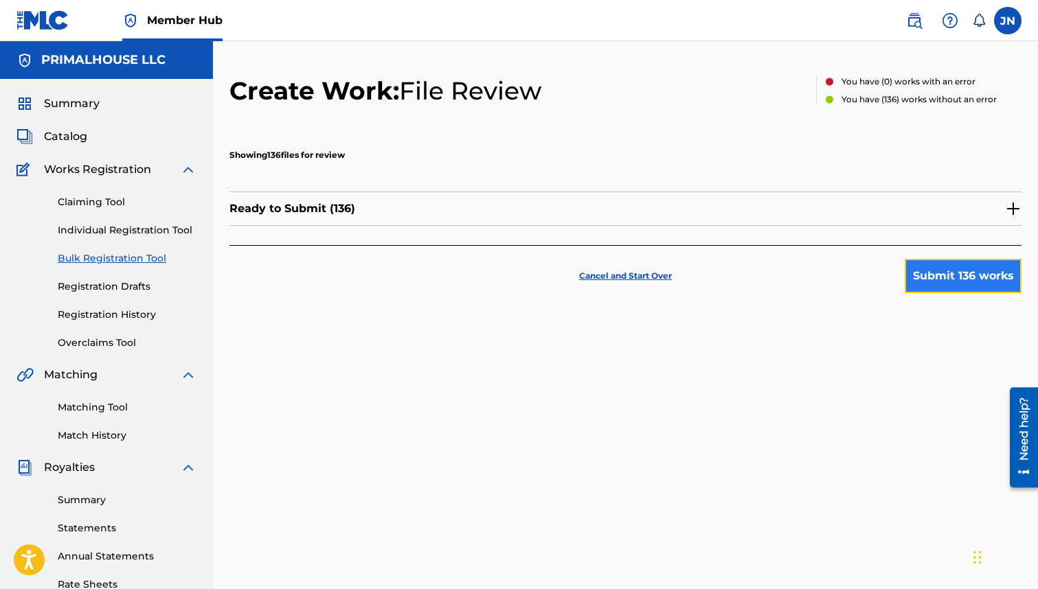
click at [954, 270] on button "Submit 136 works" at bounding box center [962, 276] width 117 height 34
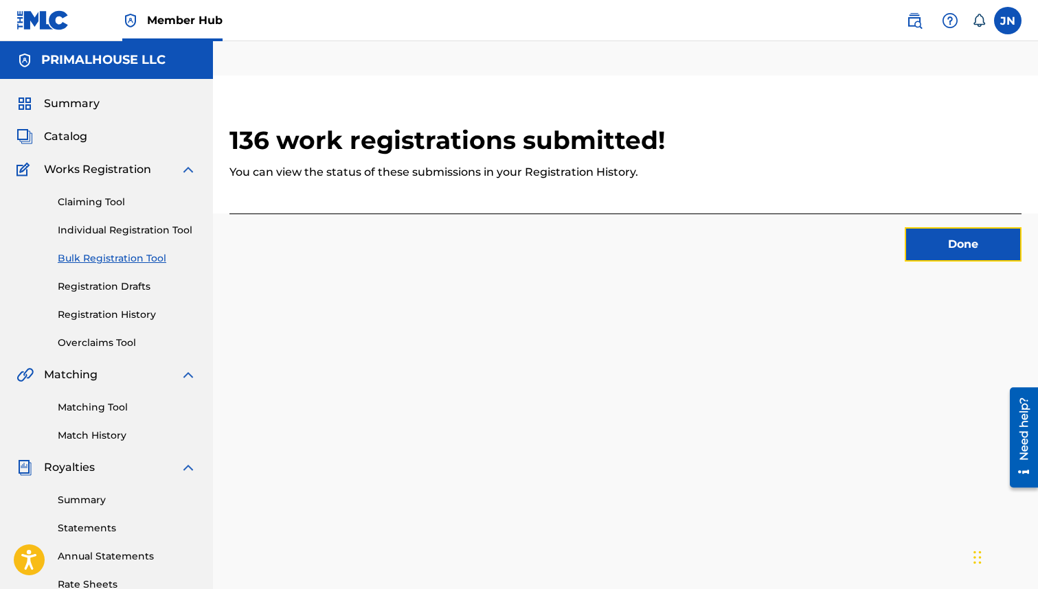
click at [965, 234] on button "Done" at bounding box center [962, 244] width 117 height 34
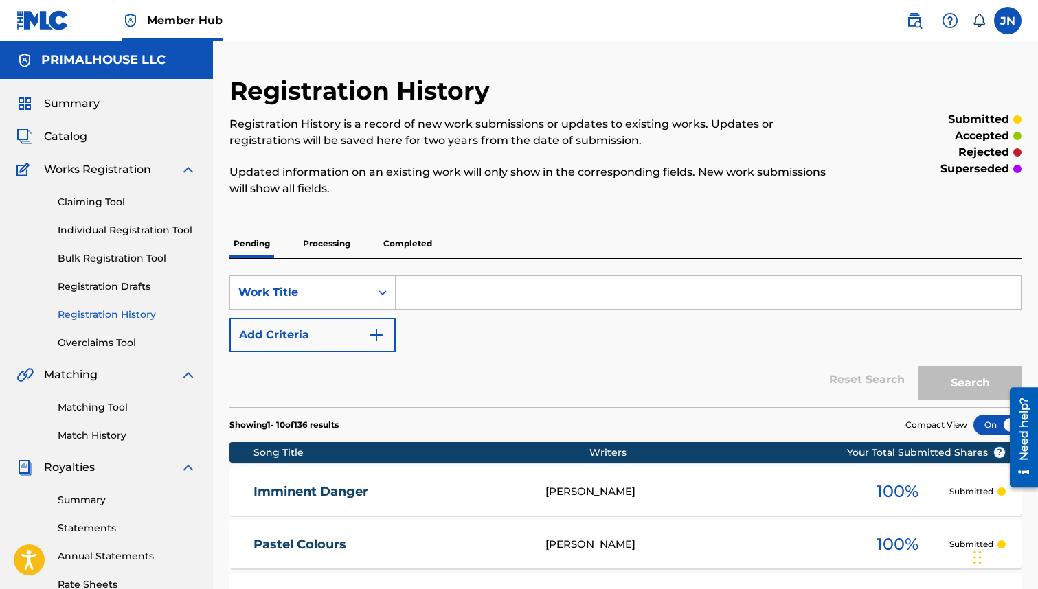
click at [126, 261] on link "Bulk Registration Tool" at bounding box center [127, 258] width 139 height 14
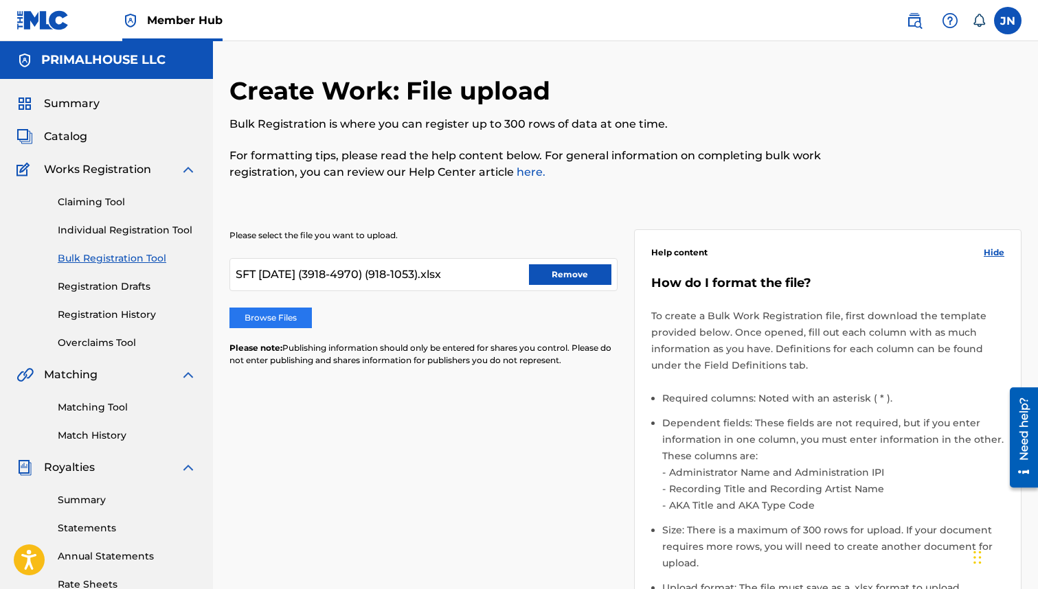
click at [297, 326] on label "Browse Files" at bounding box center [270, 318] width 82 height 21
click at [0, 0] on input "Browse Files" at bounding box center [0, 0] width 0 height 0
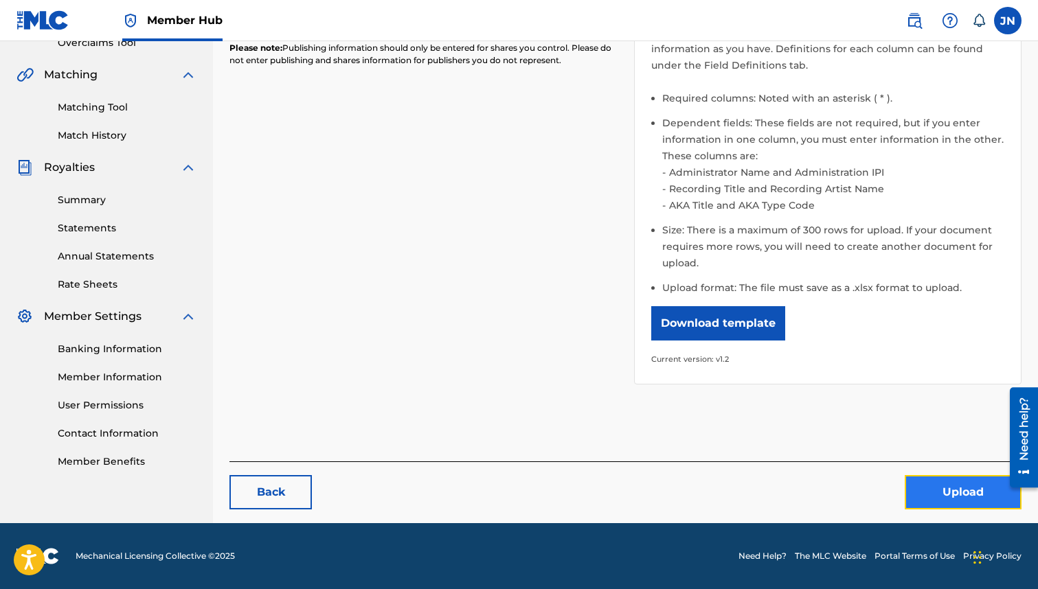
click at [968, 486] on button "Upload" at bounding box center [962, 492] width 117 height 34
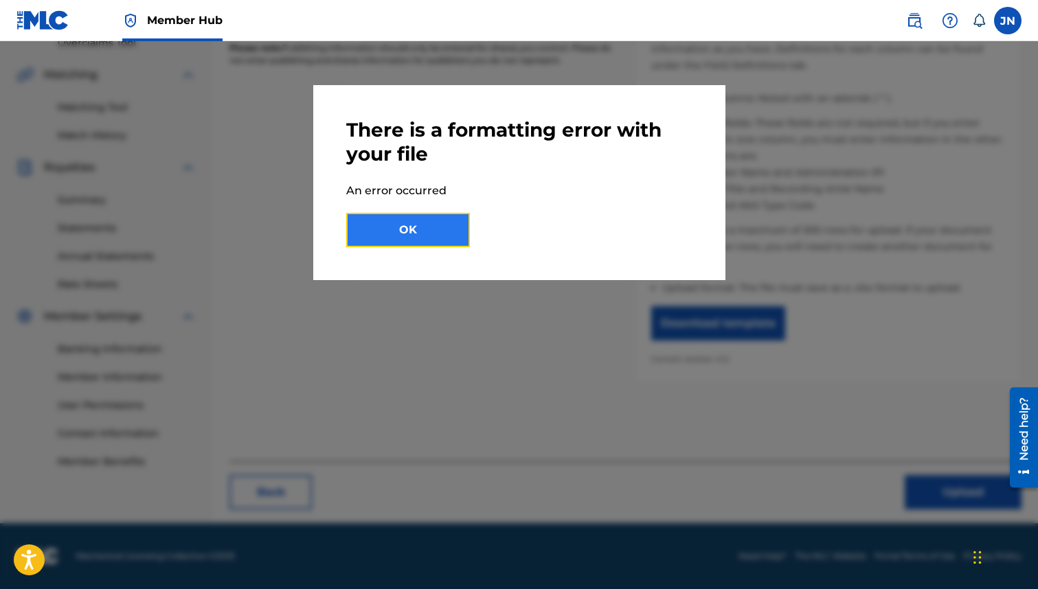
click at [440, 227] on button "OK" at bounding box center [408, 230] width 124 height 34
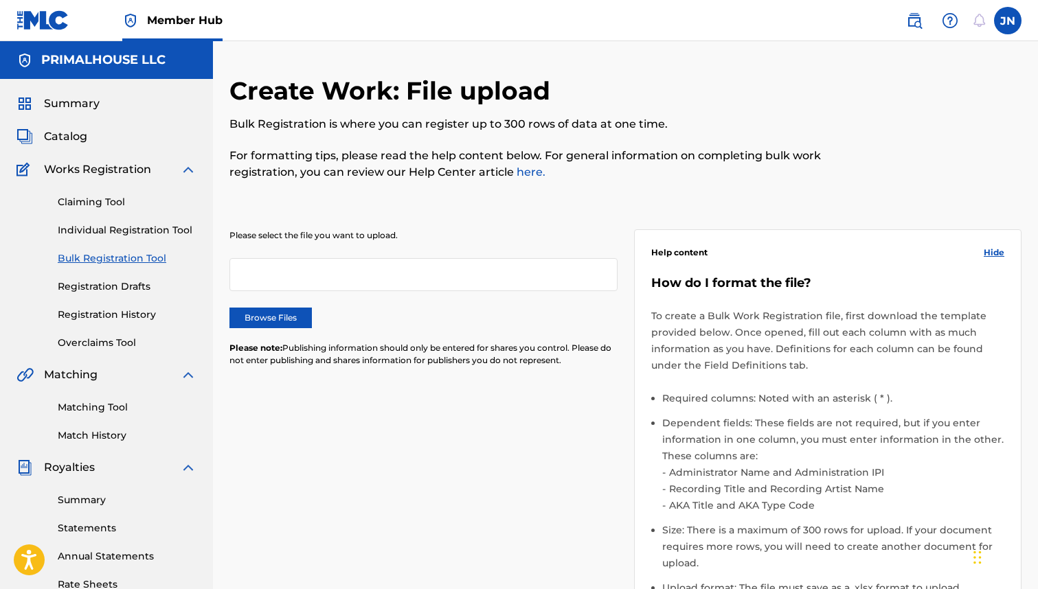
click at [52, 19] on img at bounding box center [42, 20] width 53 height 20
click at [261, 310] on label "Browse Files" at bounding box center [270, 318] width 82 height 21
click at [0, 0] on input "Browse Files" at bounding box center [0, 0] width 0 height 0
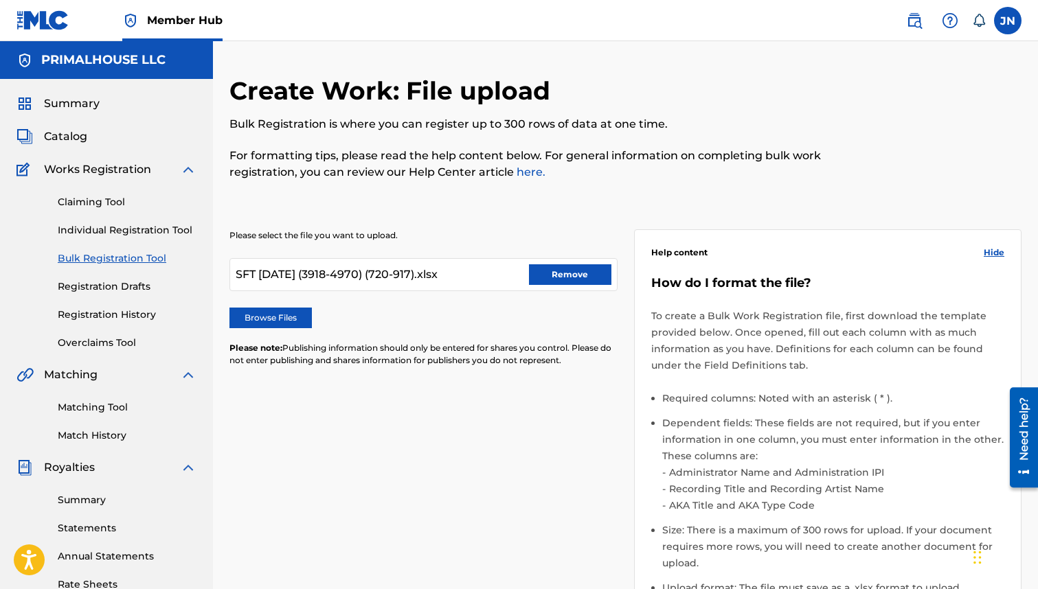
scroll to position [300, 0]
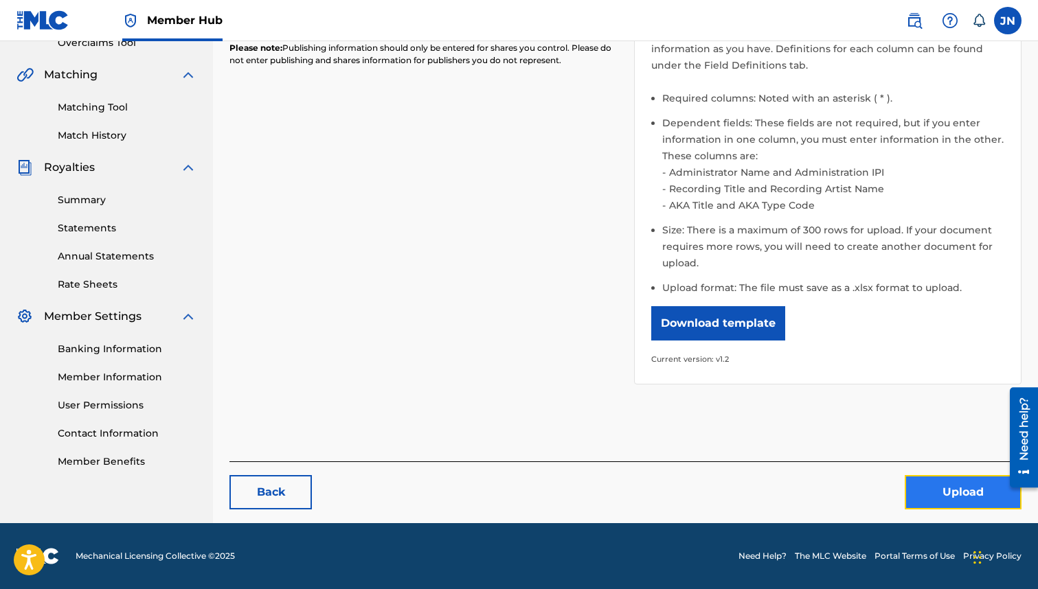
click at [913, 497] on button "Upload" at bounding box center [962, 492] width 117 height 34
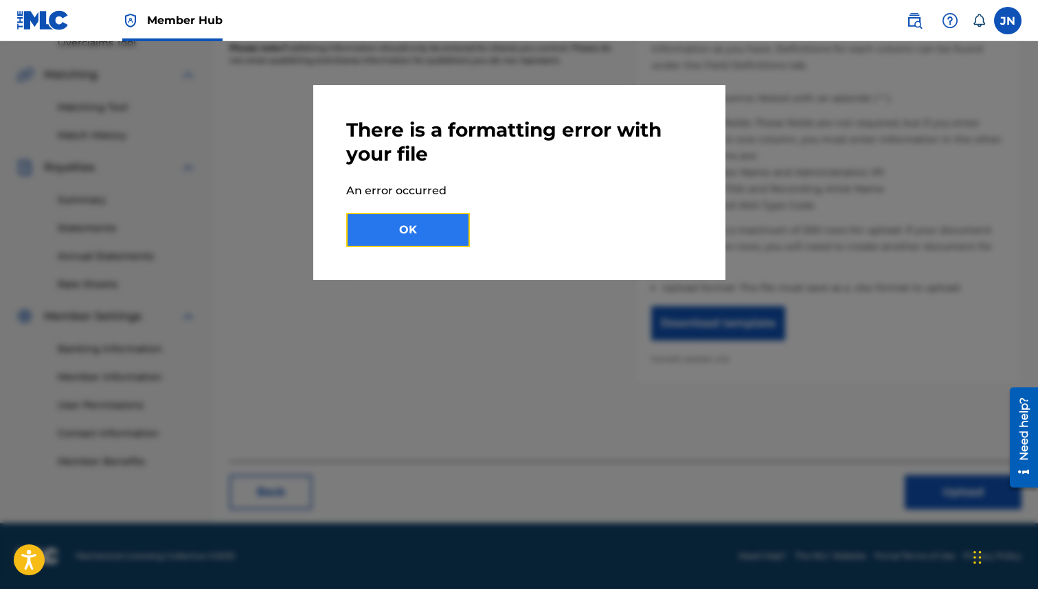
click at [405, 227] on button "OK" at bounding box center [408, 230] width 124 height 34
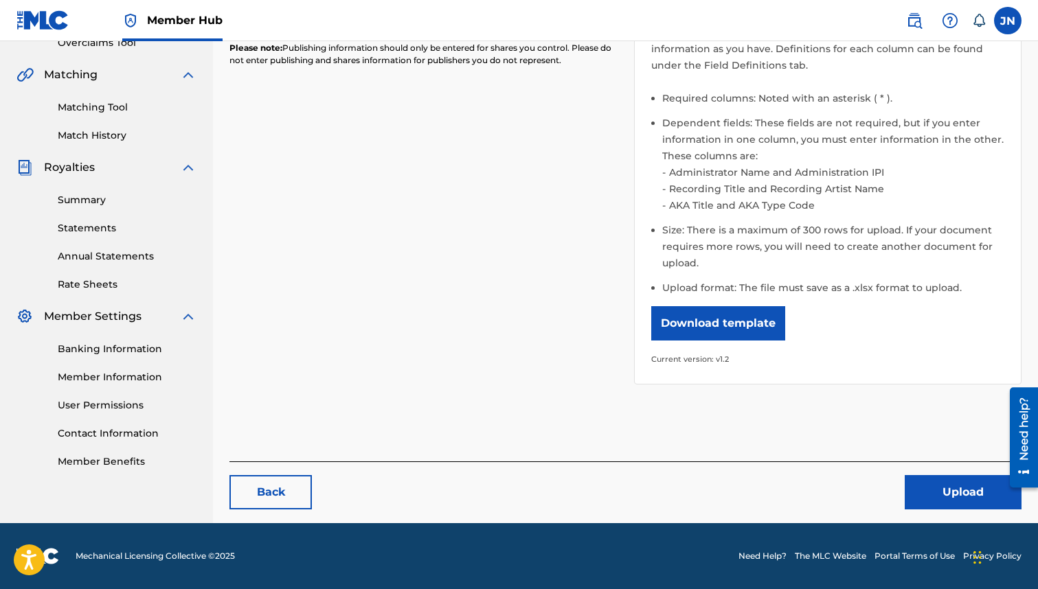
click at [567, 299] on div "Please select the file you want to upload. SFT [DATE] (3918-4970) (720-917).xls…" at bounding box center [625, 148] width 792 height 505
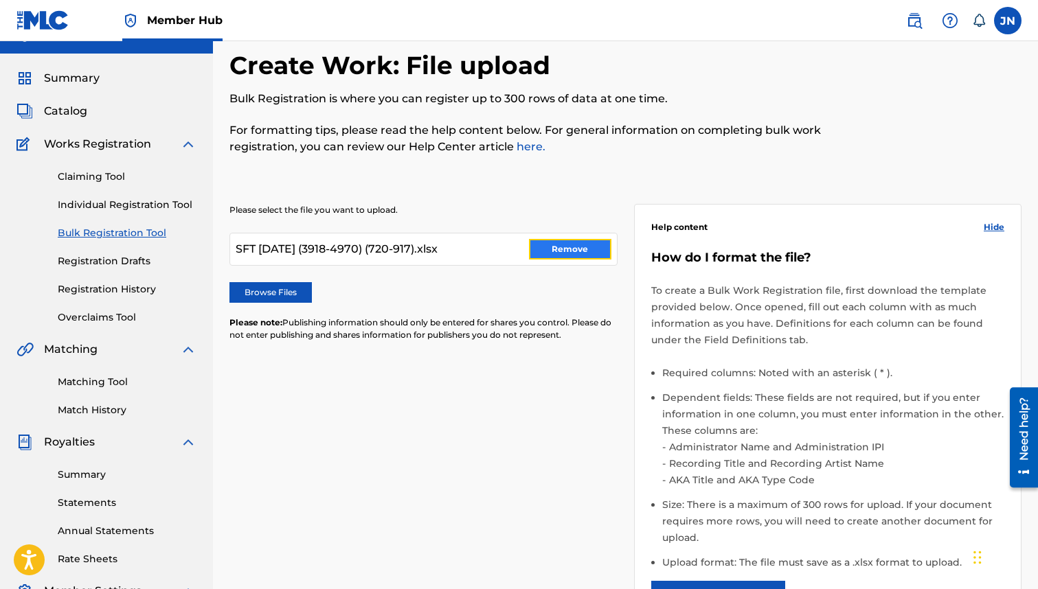
click at [571, 251] on button "Remove" at bounding box center [570, 249] width 82 height 21
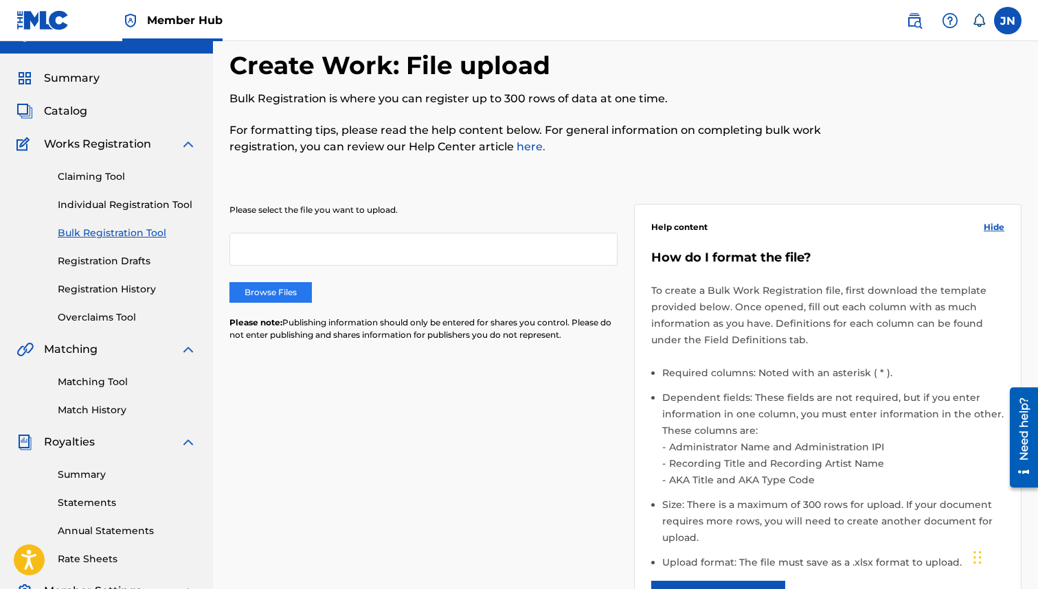
click at [269, 295] on label "Browse Files" at bounding box center [270, 292] width 82 height 21
click at [0, 0] on input "Browse Files" at bounding box center [0, 0] width 0 height 0
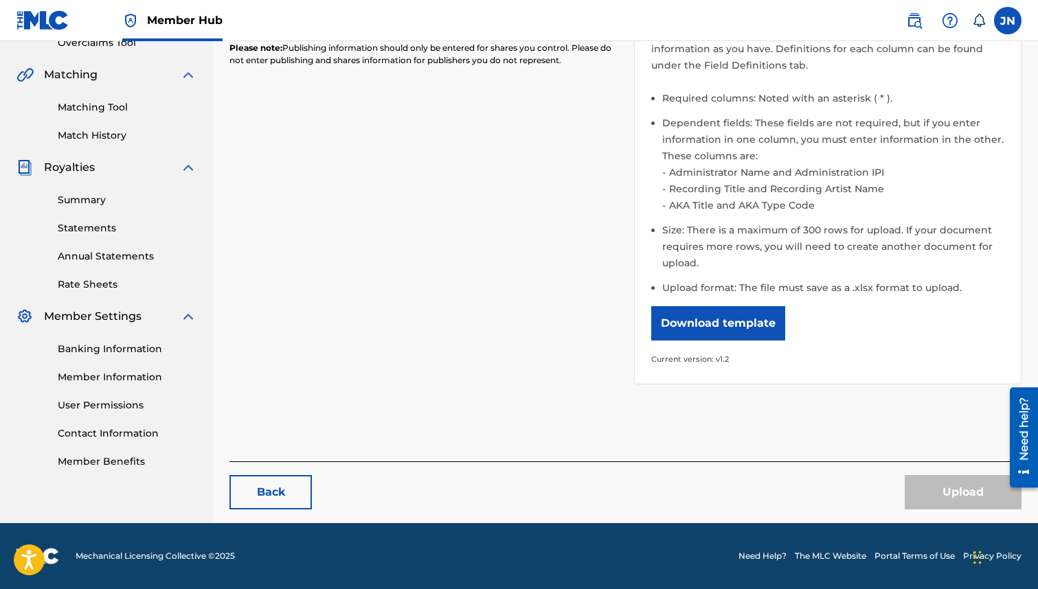
scroll to position [0, 0]
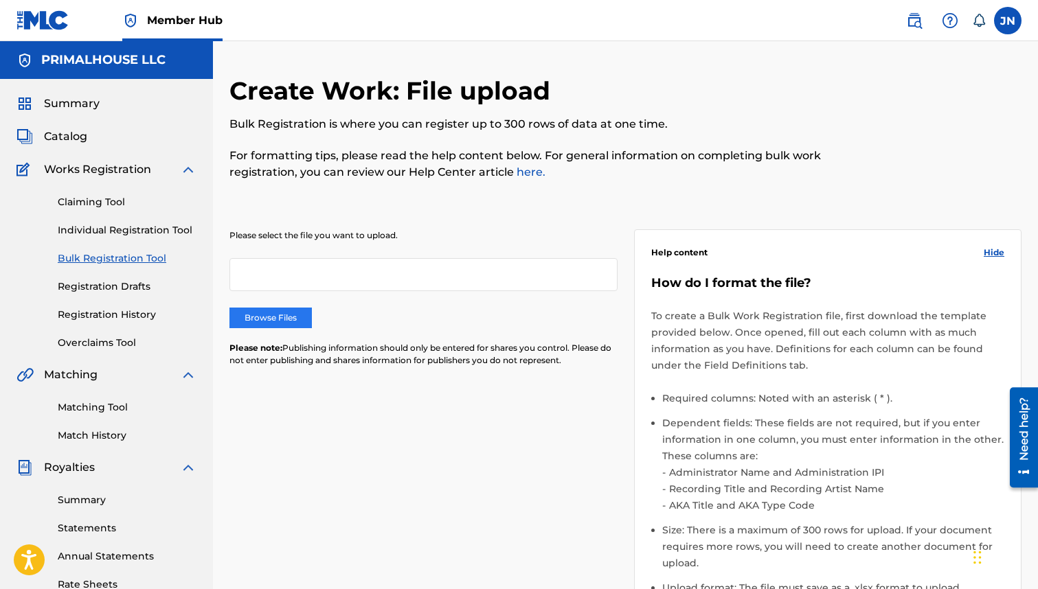
click at [280, 315] on label "Browse Files" at bounding box center [270, 318] width 82 height 21
click at [273, 322] on label "Browse Files" at bounding box center [270, 318] width 82 height 21
click at [0, 0] on input "Browse Files" at bounding box center [0, 0] width 0 height 0
click at [290, 315] on label "Browse Files" at bounding box center [270, 318] width 82 height 21
click at [0, 0] on input "Browse Files" at bounding box center [0, 0] width 0 height 0
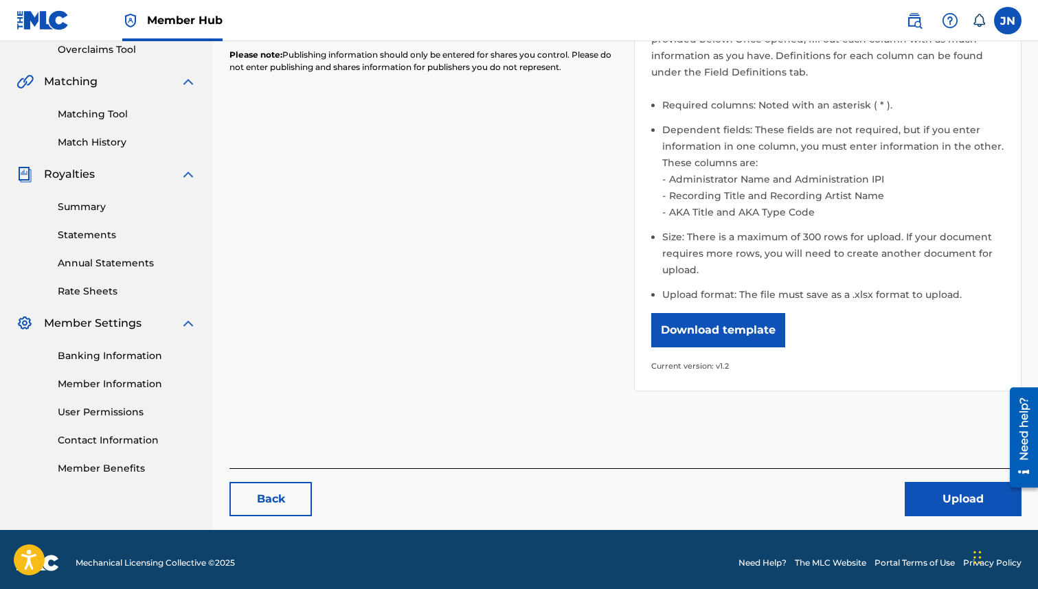
scroll to position [300, 0]
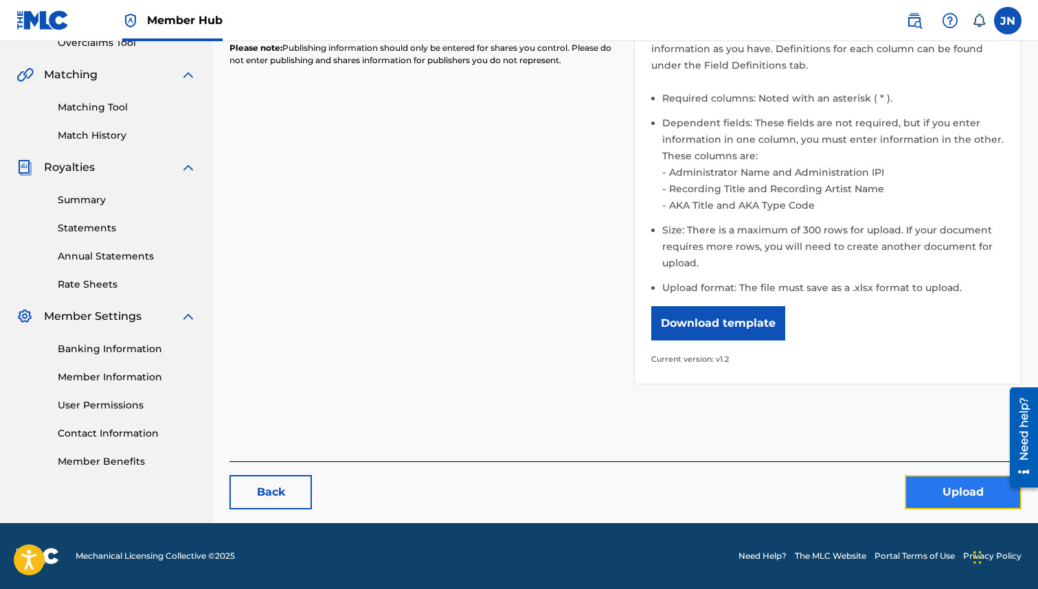
click at [949, 491] on button "Upload" at bounding box center [962, 492] width 117 height 34
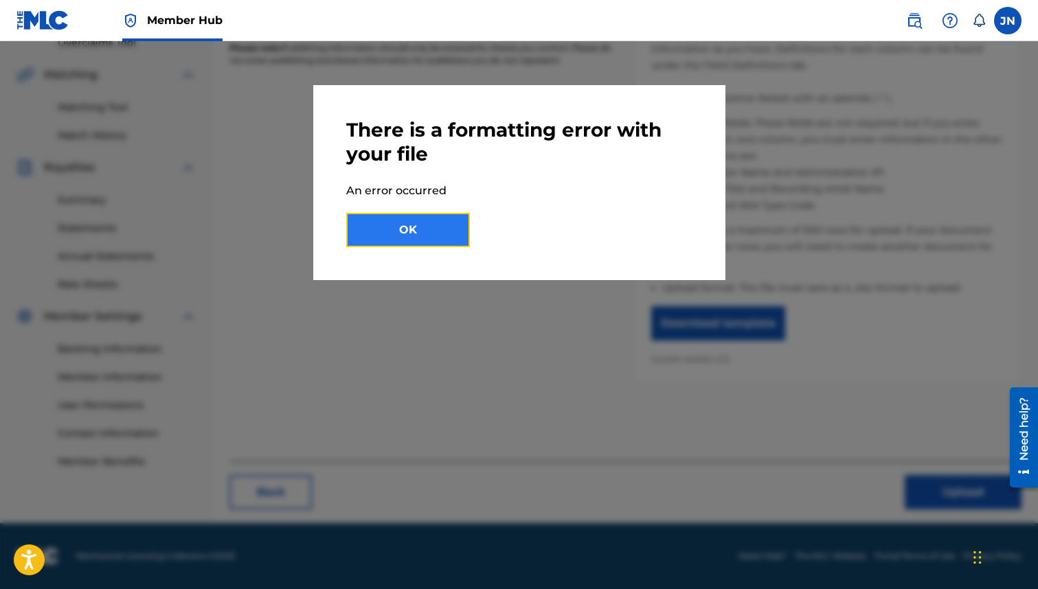
click at [440, 236] on button "OK" at bounding box center [408, 230] width 124 height 34
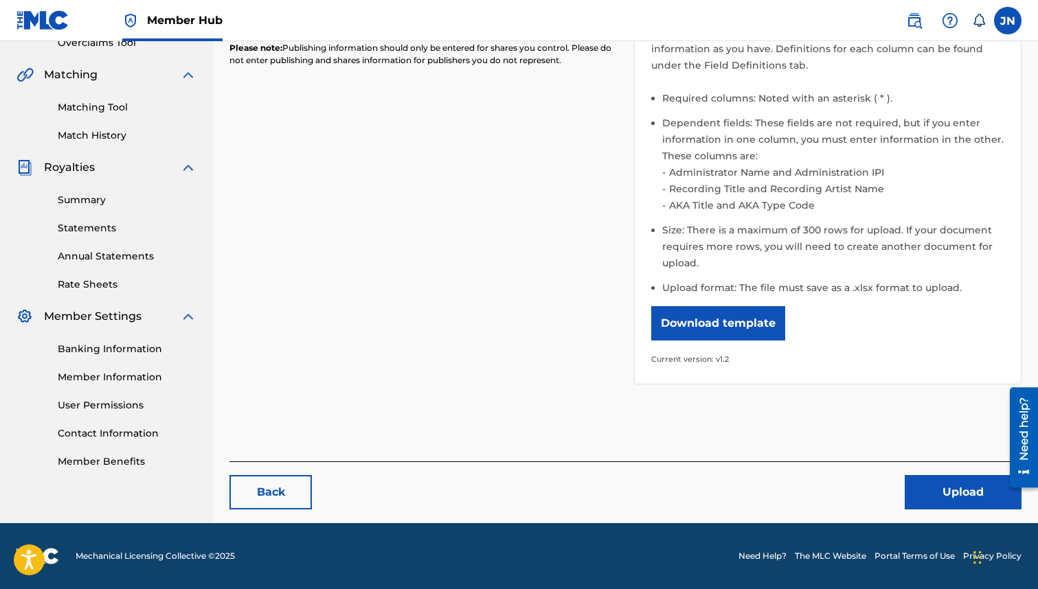
click at [494, 291] on div "Please select the file you want to upload. SFT [DATE] (3918-4970) (720-917).xls…" at bounding box center [625, 148] width 792 height 505
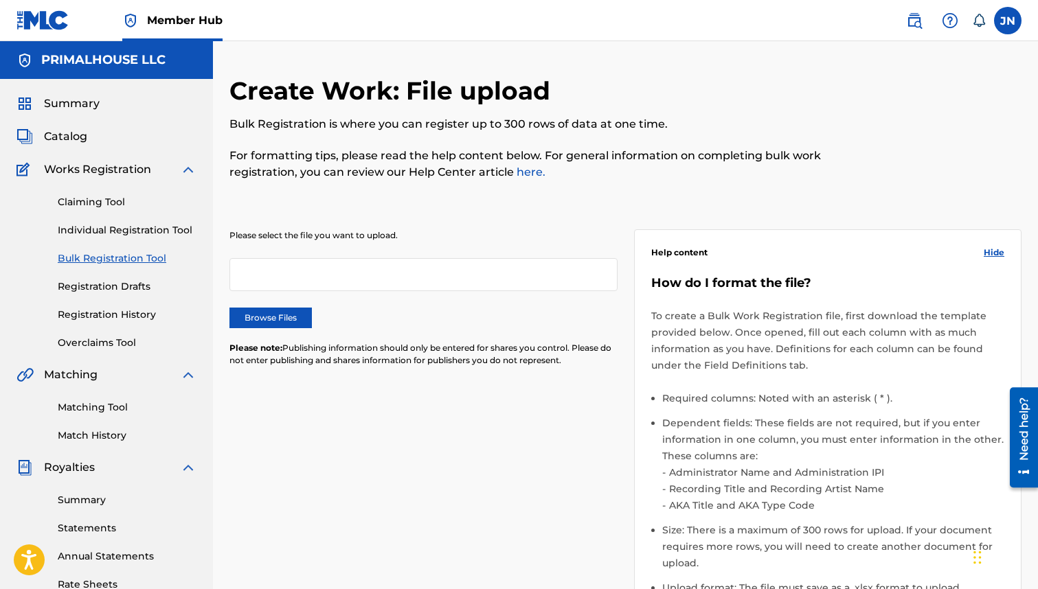
drag, startPoint x: 65, startPoint y: 57, endPoint x: 62, endPoint y: 31, distance: 26.3
click at [65, 56] on h5 "PRIMALHOUSE LLC" at bounding box center [103, 60] width 124 height 16
click at [66, 98] on span "Summary" at bounding box center [72, 103] width 56 height 16
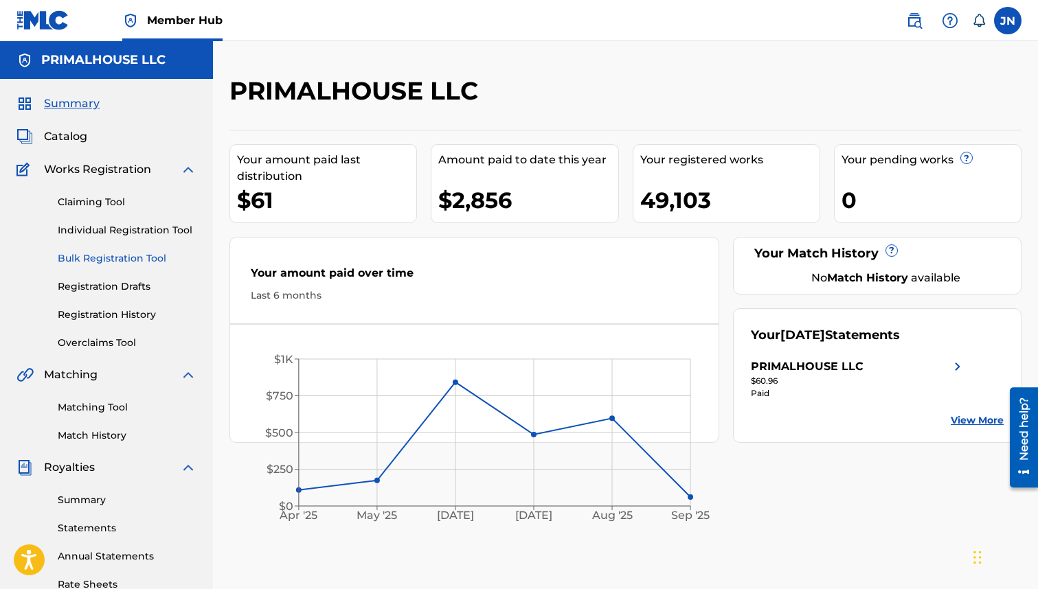
click at [87, 260] on link "Bulk Registration Tool" at bounding box center [127, 258] width 139 height 14
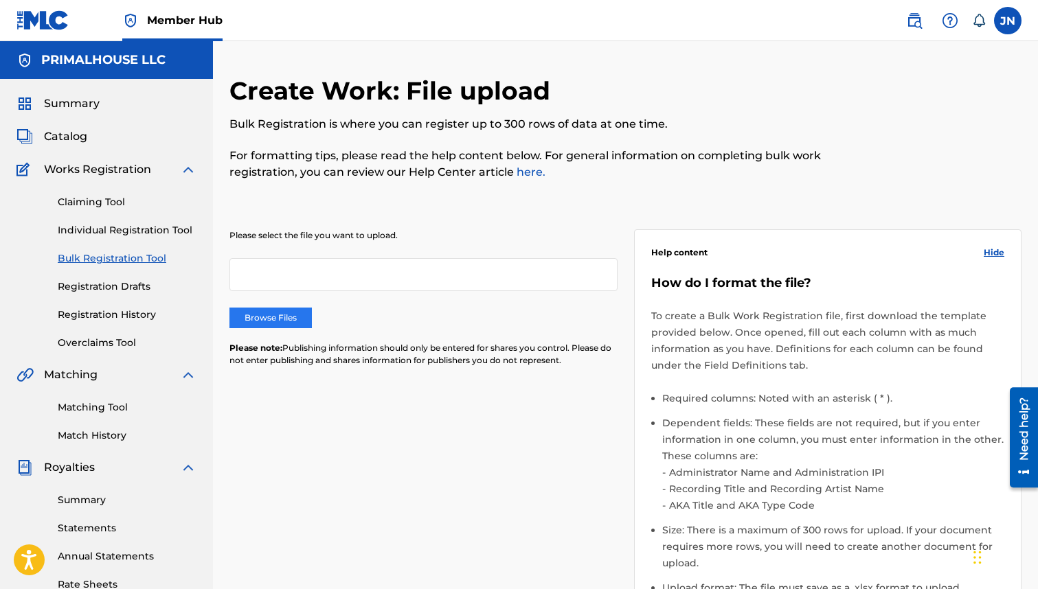
click at [268, 323] on label "Browse Files" at bounding box center [270, 318] width 82 height 21
click at [0, 0] on input "Browse Files" at bounding box center [0, 0] width 0 height 0
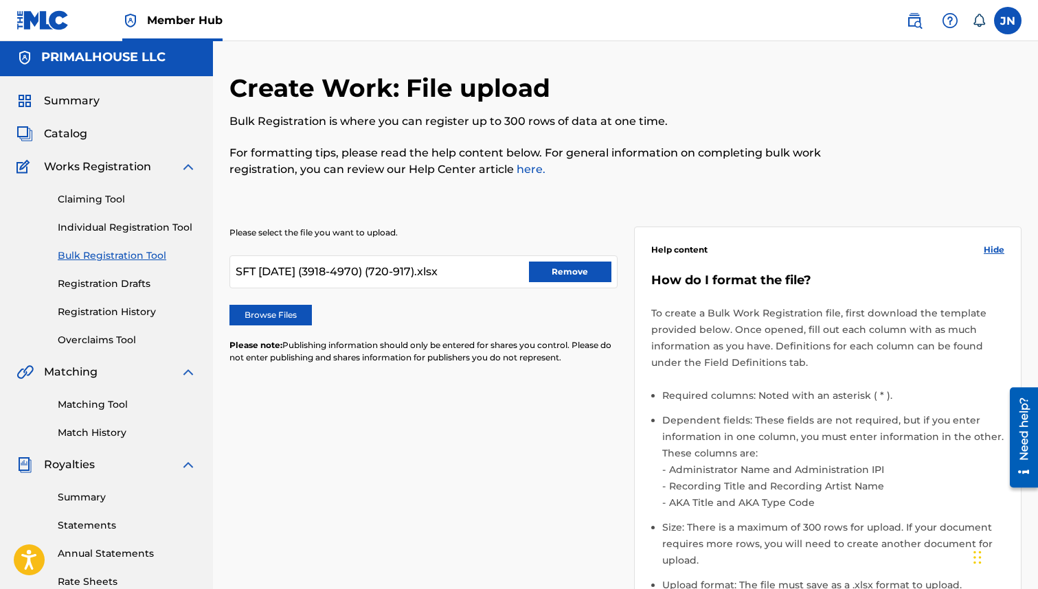
scroll to position [300, 0]
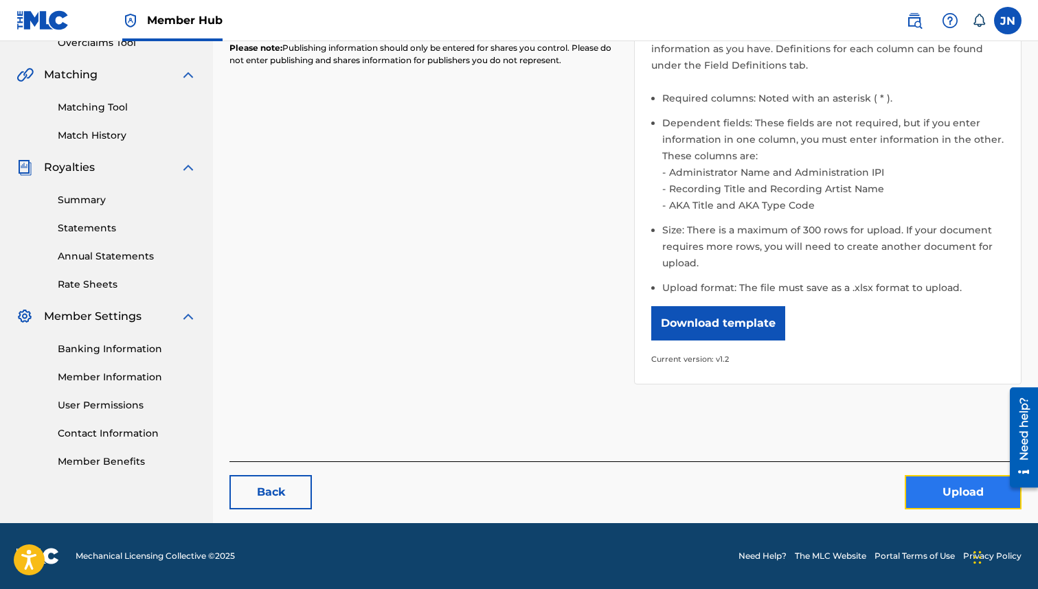
click at [964, 487] on button "Upload" at bounding box center [962, 492] width 117 height 34
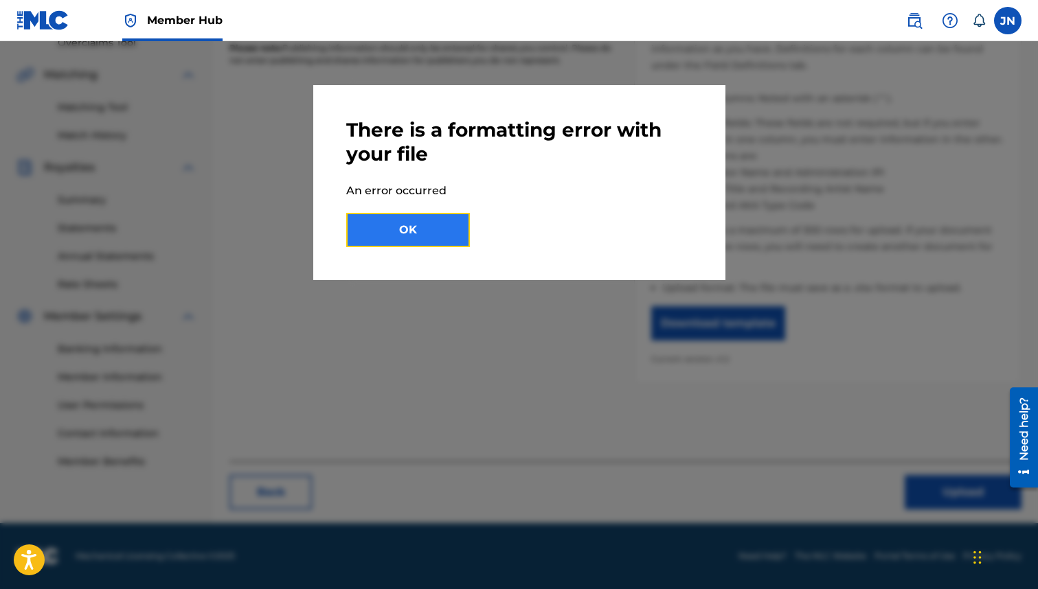
click at [409, 227] on button "OK" at bounding box center [408, 230] width 124 height 34
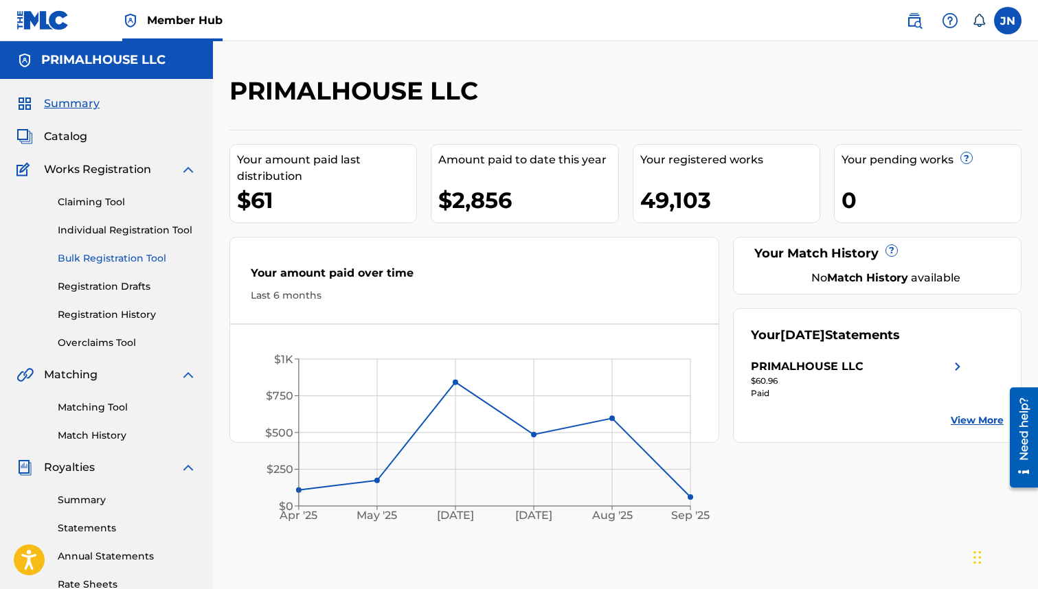
click at [135, 260] on link "Bulk Registration Tool" at bounding box center [127, 258] width 139 height 14
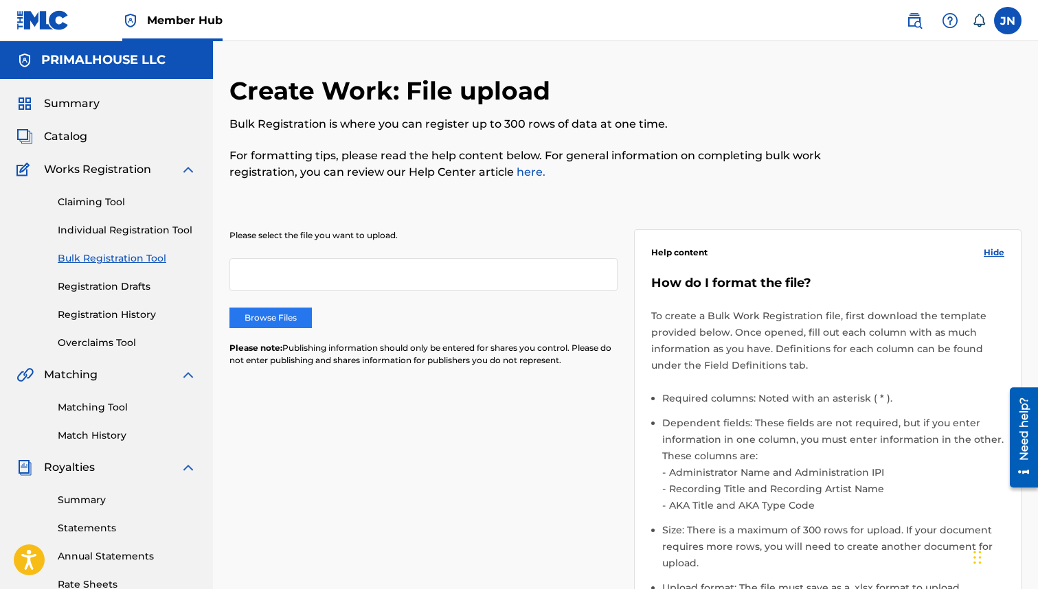
click at [277, 318] on label "Browse Files" at bounding box center [270, 318] width 82 height 21
click at [0, 0] on input "Browse Files" at bounding box center [0, 0] width 0 height 0
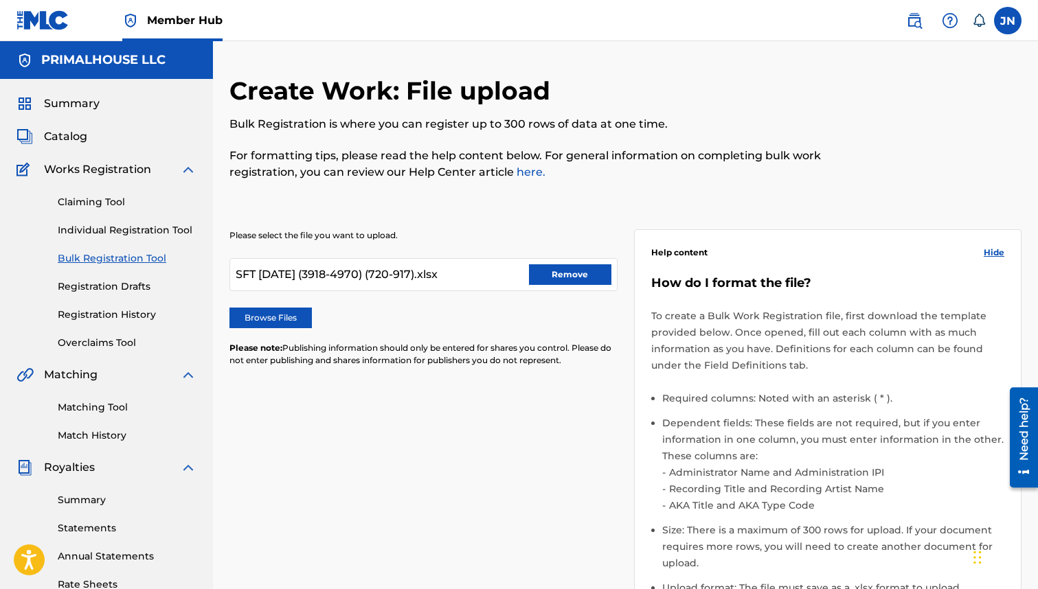
scroll to position [300, 0]
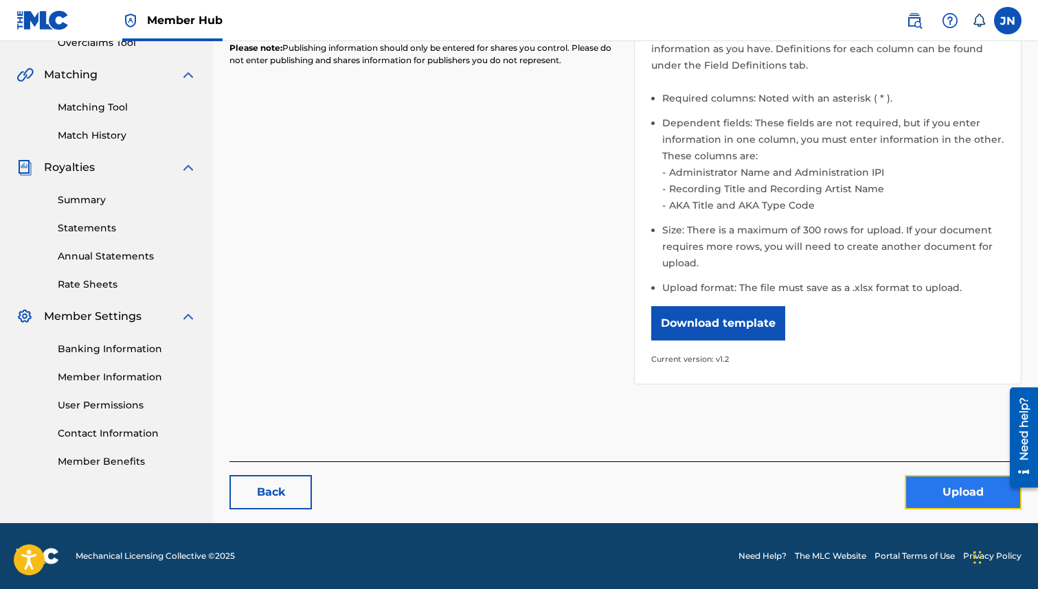
click at [929, 492] on button "Upload" at bounding box center [962, 492] width 117 height 34
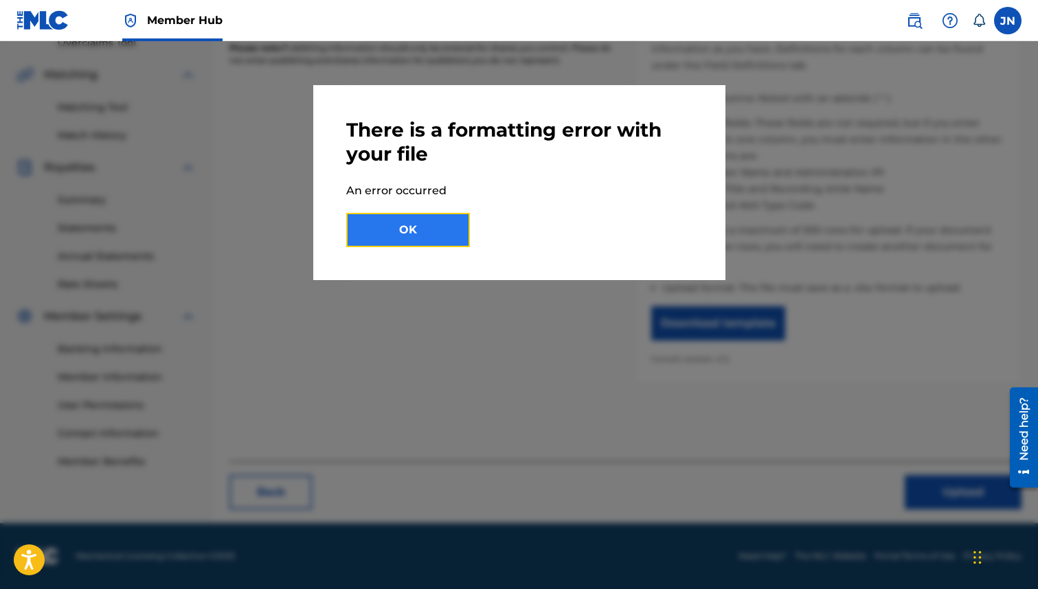
click at [403, 231] on button "OK" at bounding box center [408, 230] width 124 height 34
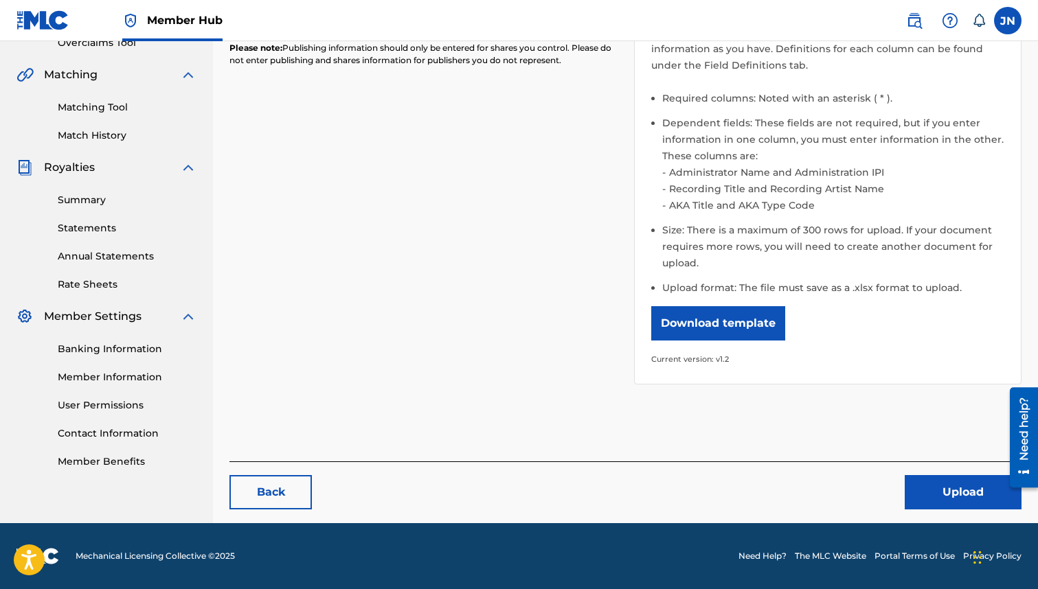
scroll to position [0, 0]
